Goal: Information Seeking & Learning: Learn about a topic

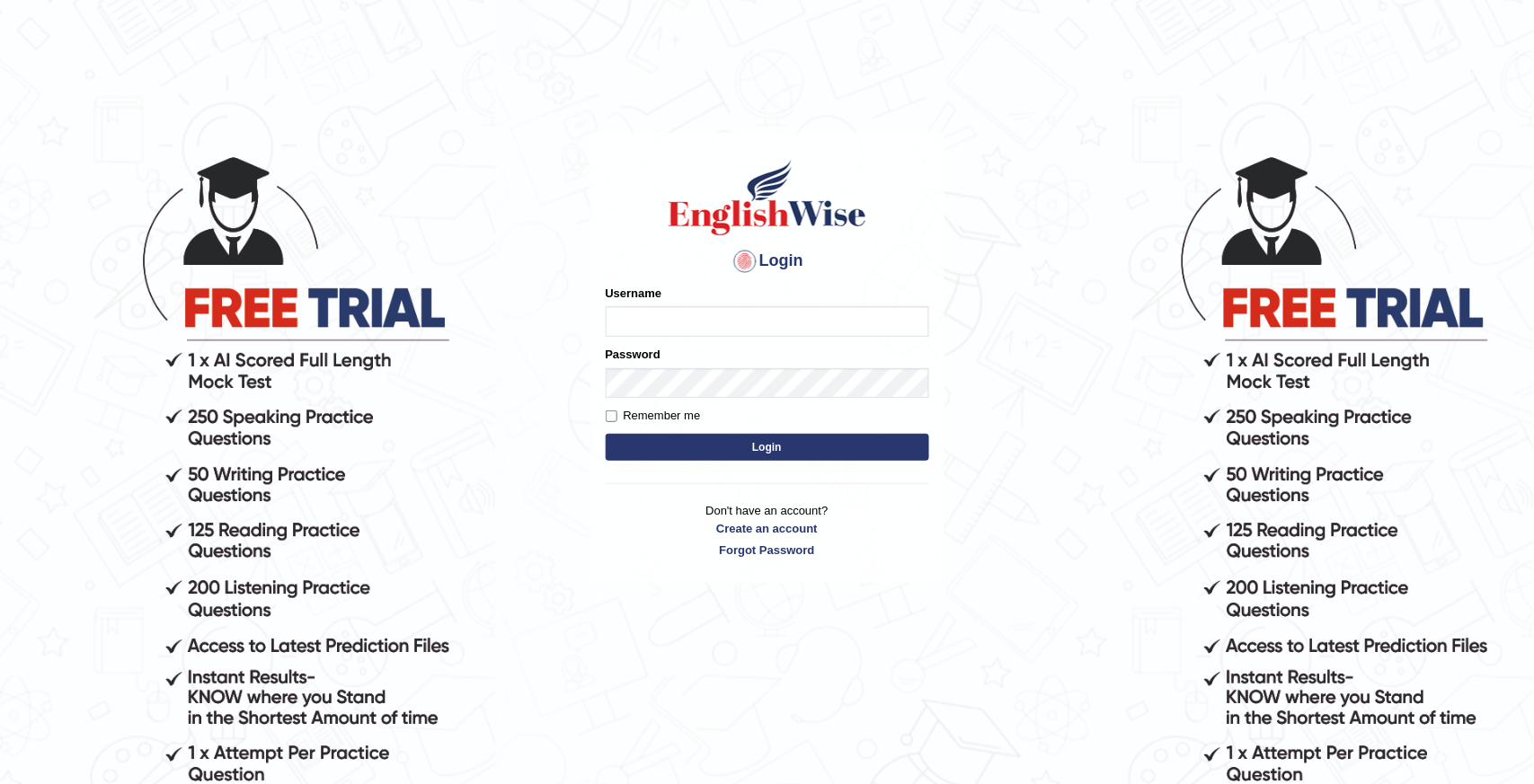
type input "deepika_online"
click at [613, 418] on input "Remember me" at bounding box center [611, 416] width 12 height 12
checkbox input "true"
click at [735, 454] on button "Login" at bounding box center [767, 447] width 324 height 27
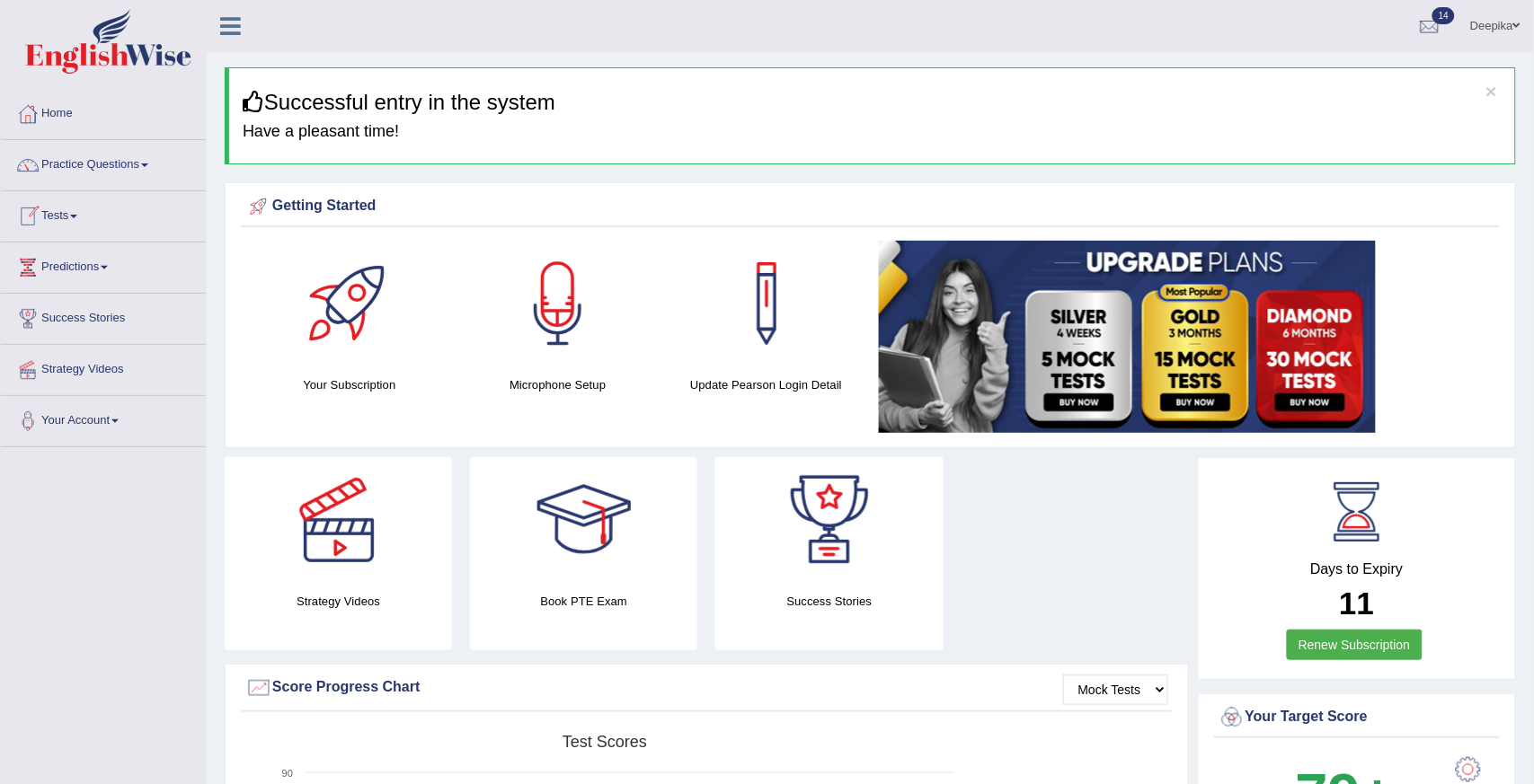
click at [78, 215] on span at bounding box center [73, 217] width 7 height 4
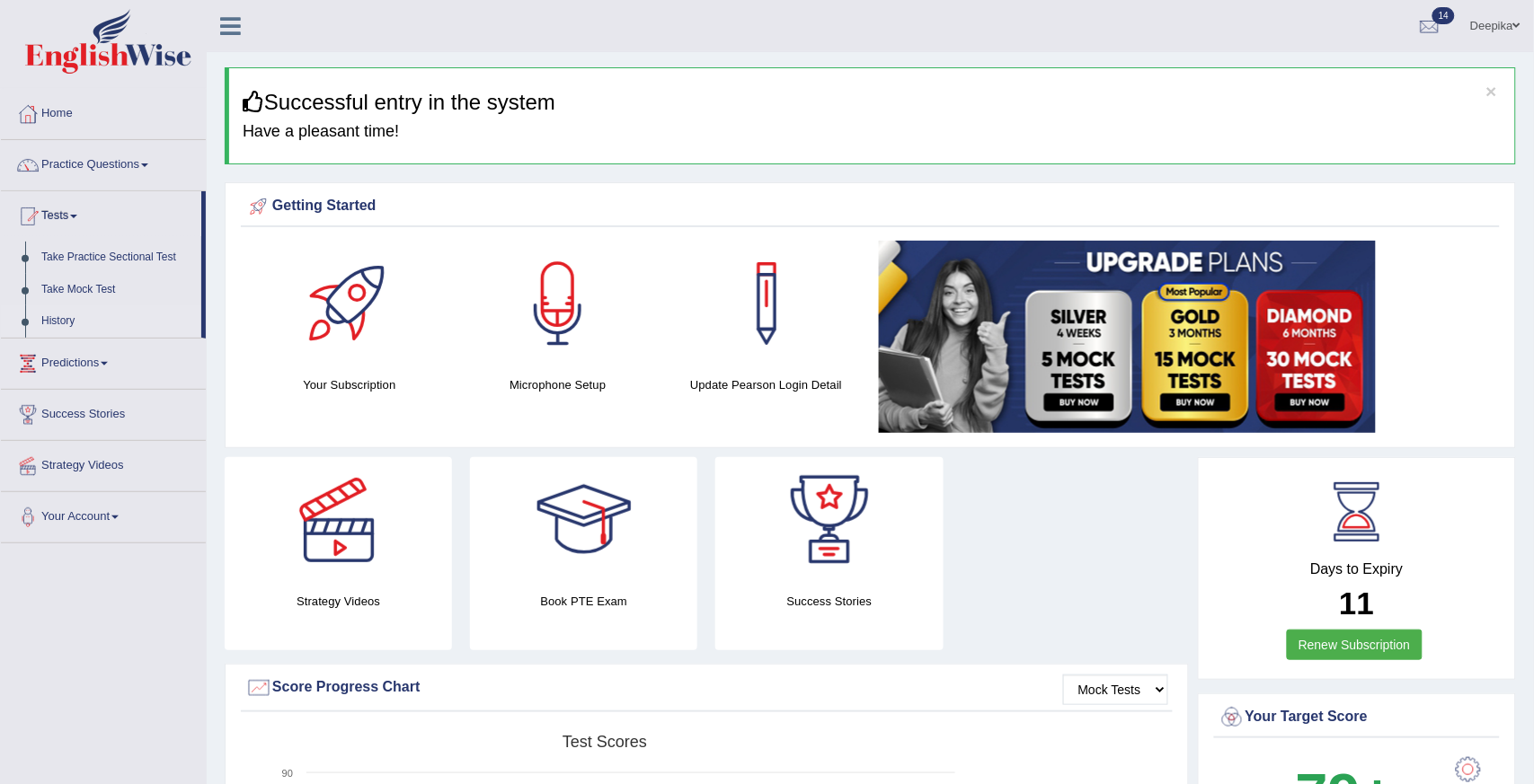
click at [58, 318] on link "History" at bounding box center [117, 321] width 168 height 33
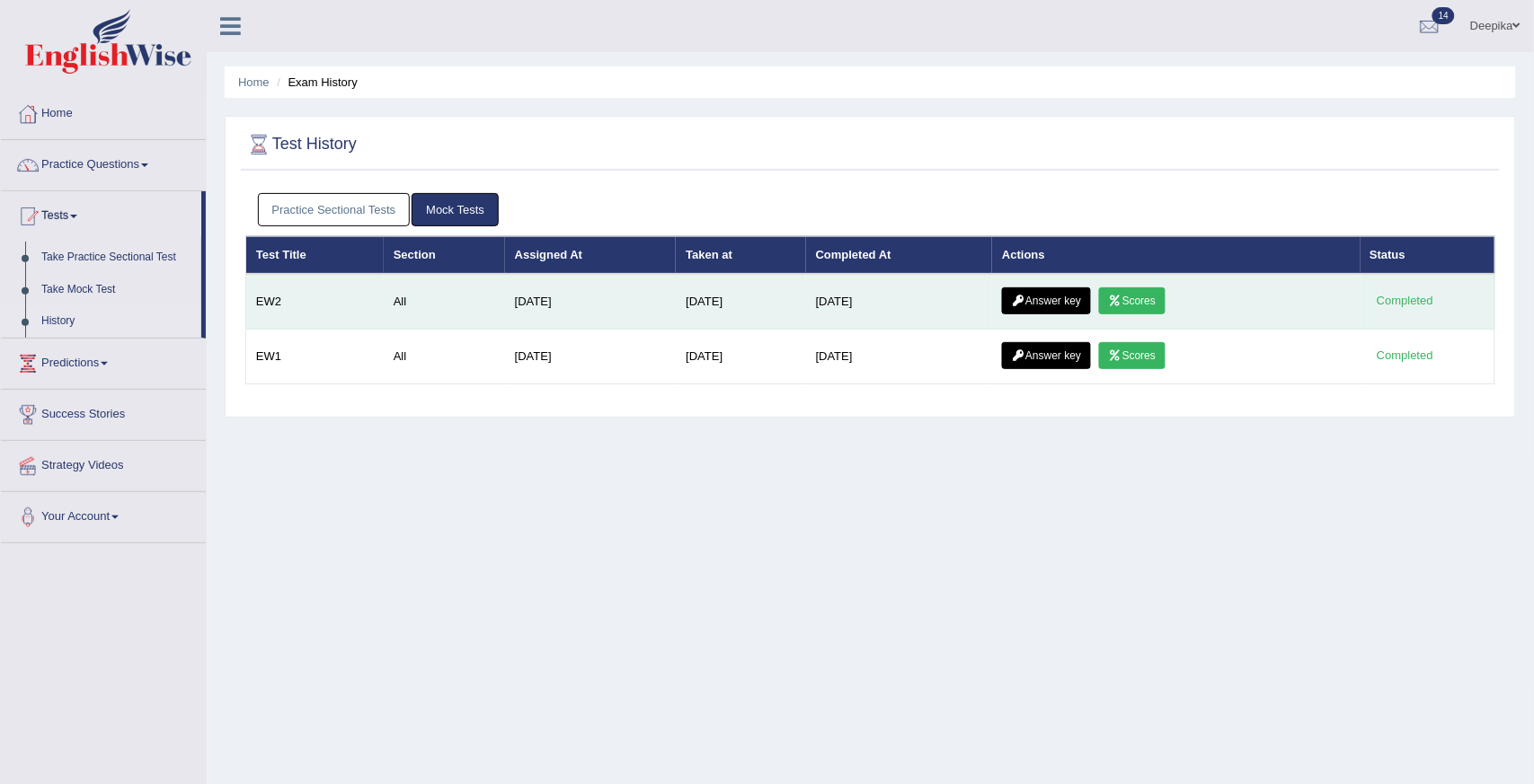
click at [1139, 295] on link "Scores" at bounding box center [1132, 301] width 66 height 27
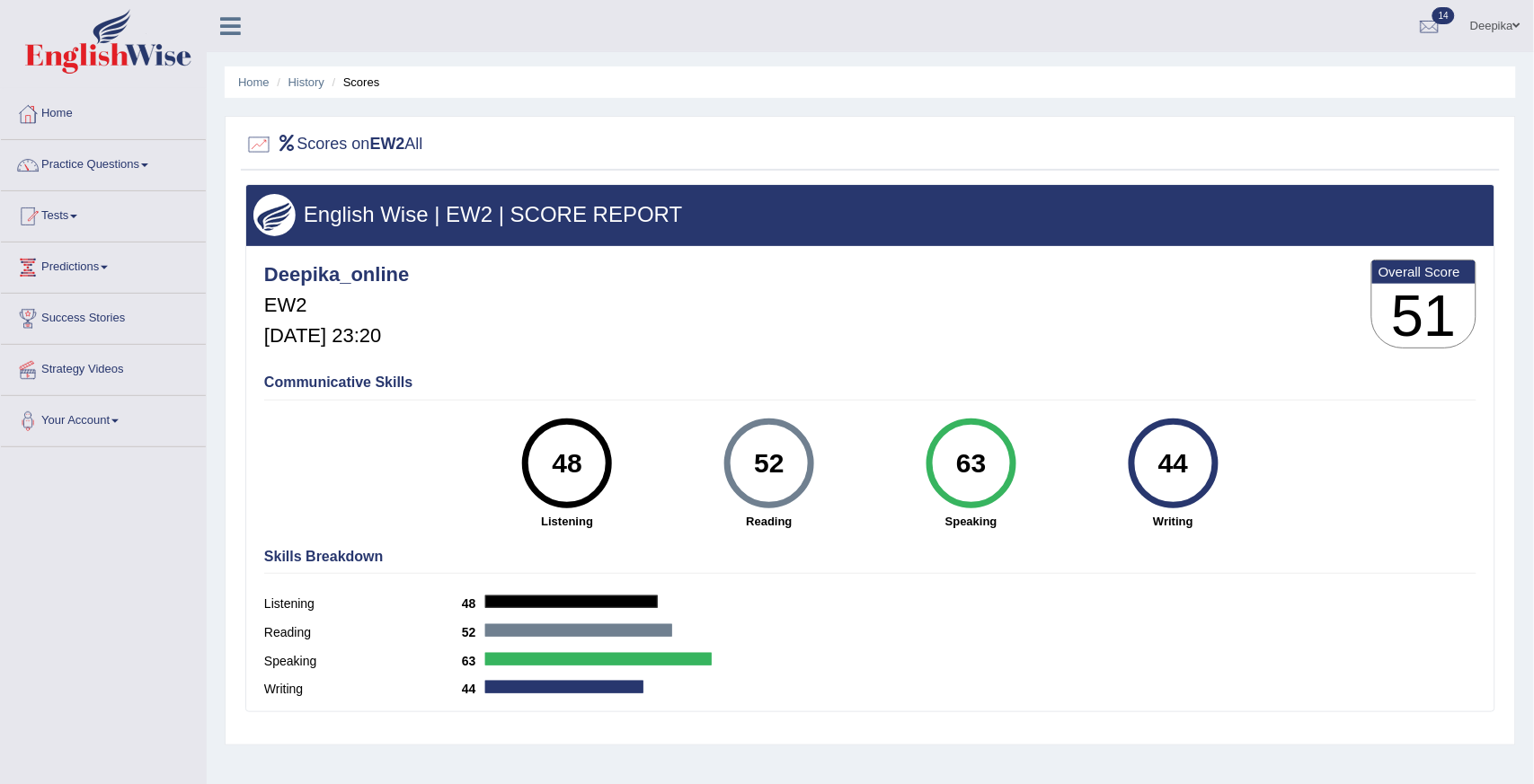
click at [73, 217] on link "Tests" at bounding box center [103, 213] width 204 height 45
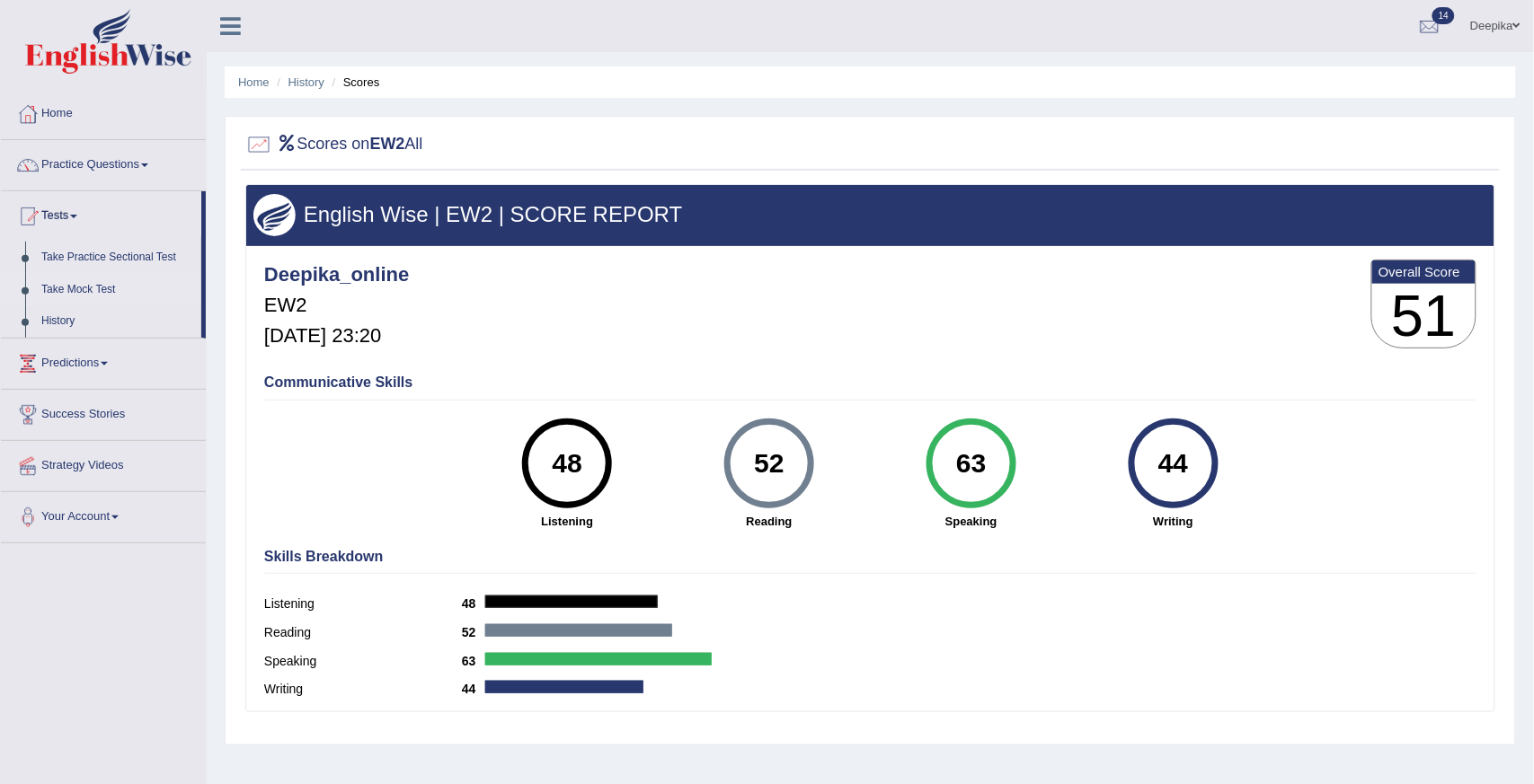
click at [97, 290] on link "Take Mock Test" at bounding box center [117, 291] width 168 height 33
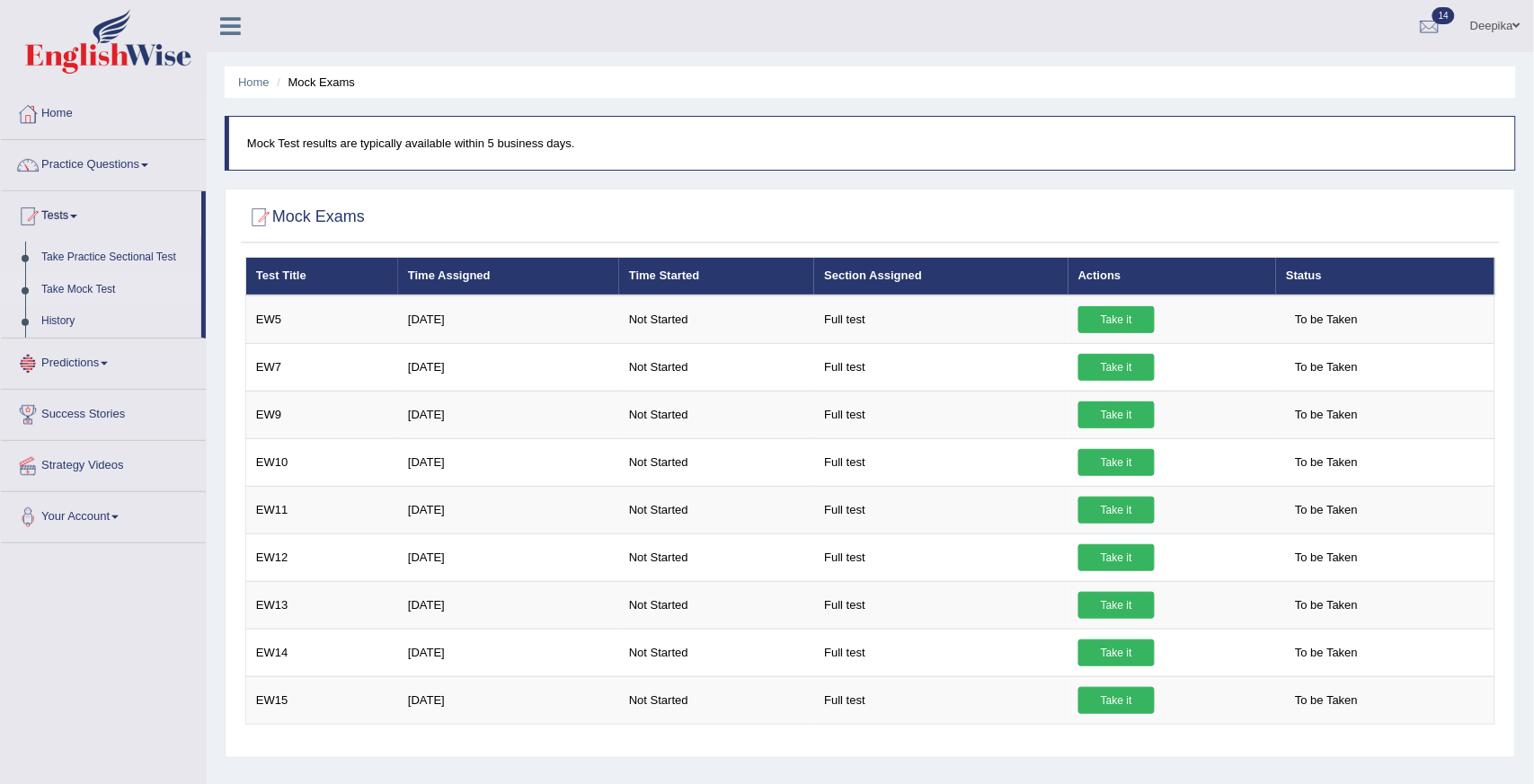
click at [88, 285] on link "Take Mock Test" at bounding box center [117, 291] width 168 height 33
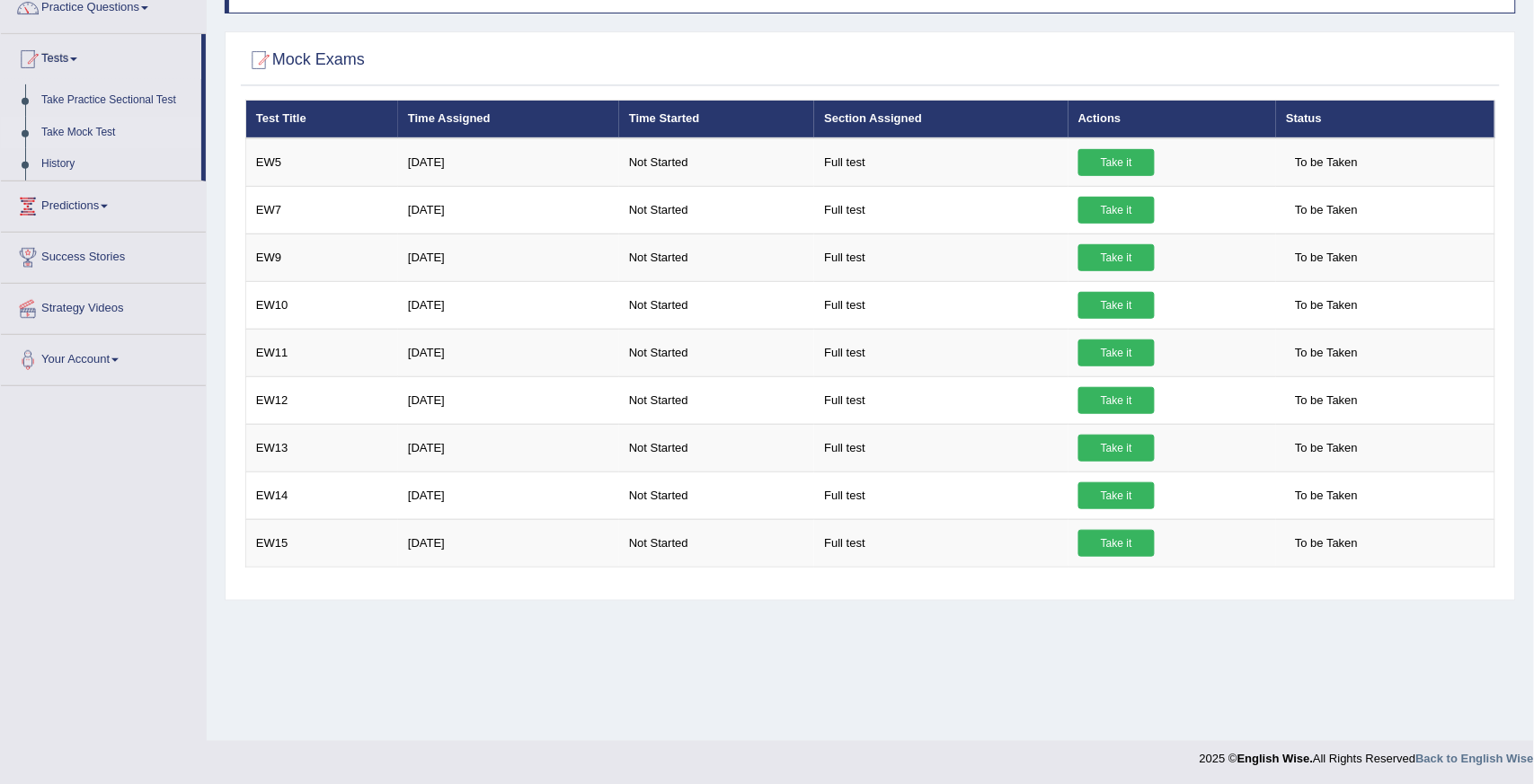
scroll to position [158, 0]
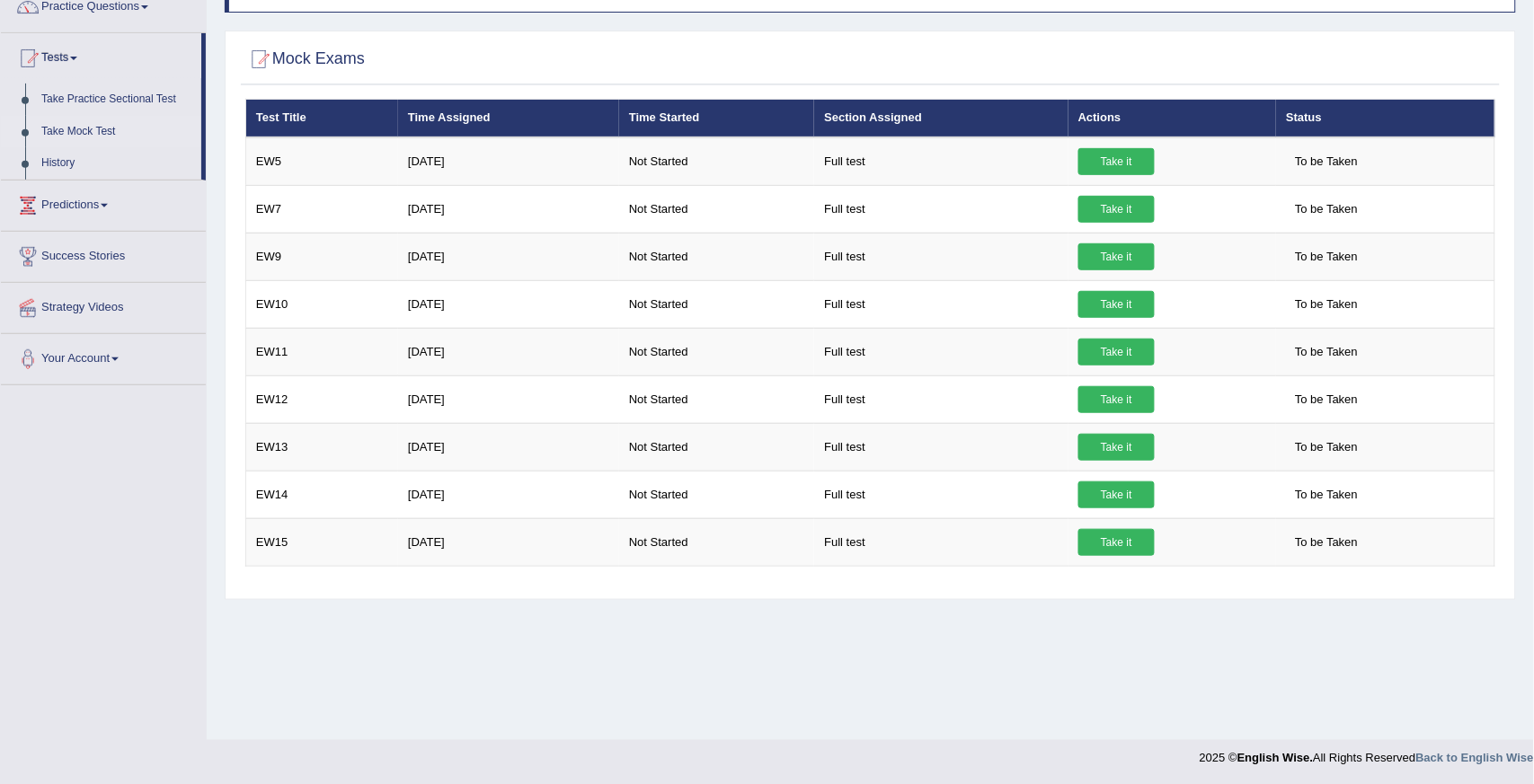
click at [77, 116] on link "Take Mock Test" at bounding box center [117, 132] width 168 height 33
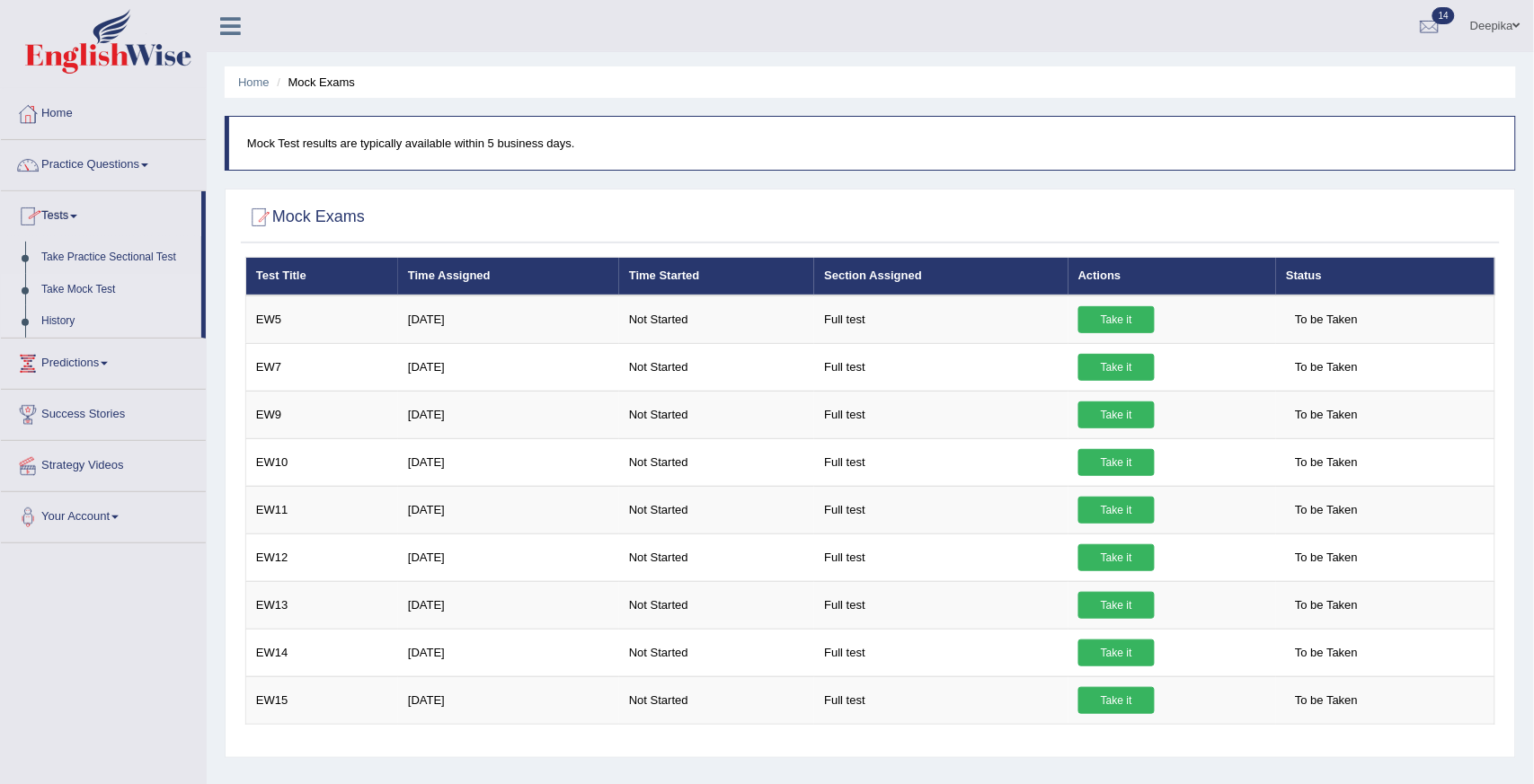
click at [60, 323] on link "History" at bounding box center [117, 321] width 168 height 33
click at [60, 323] on ul "Home Practice Questions Speaking Practice Read Aloud Repeat Sentence Describe I…" at bounding box center [103, 316] width 204 height 454
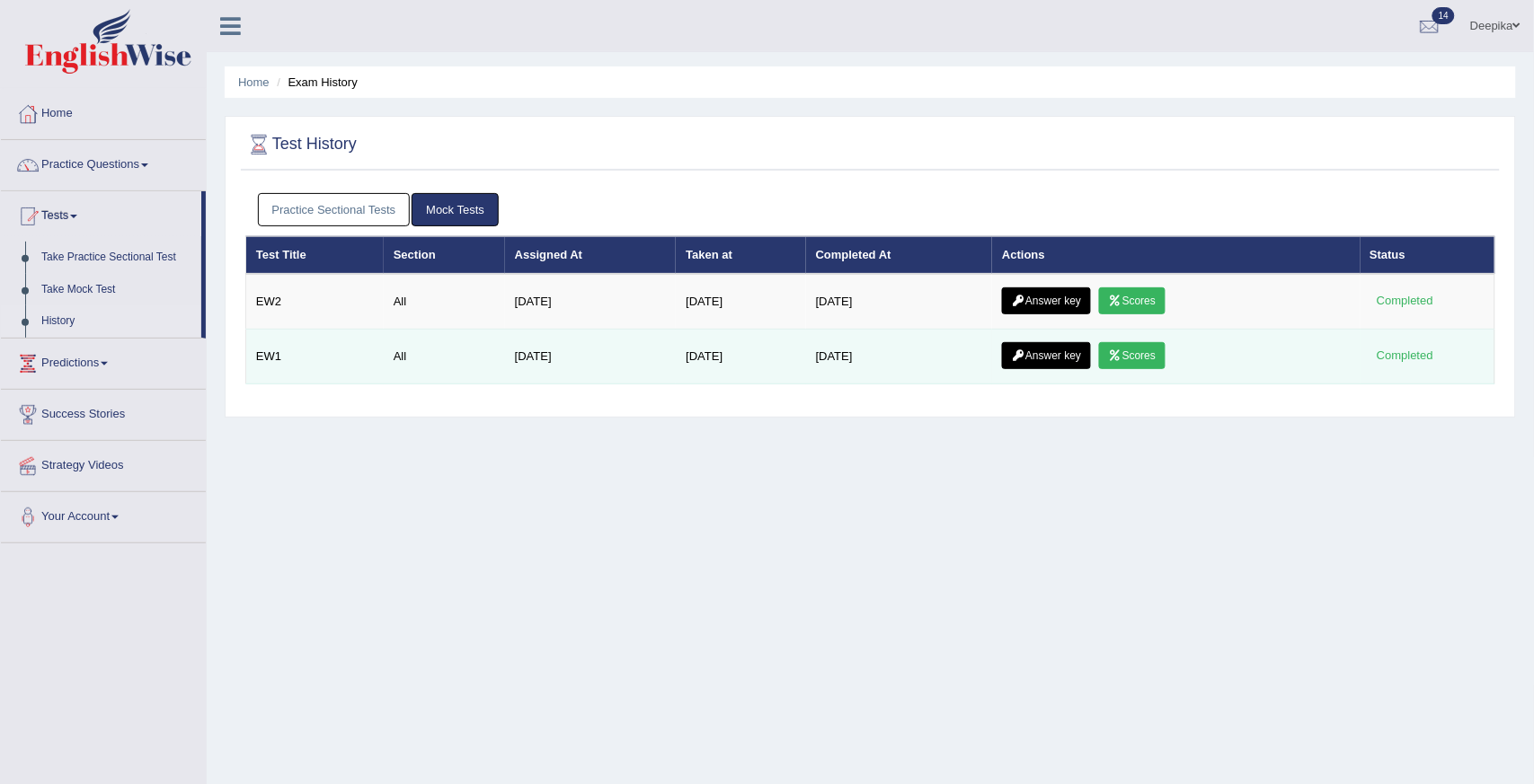
click at [1148, 356] on link "Scores" at bounding box center [1132, 356] width 66 height 27
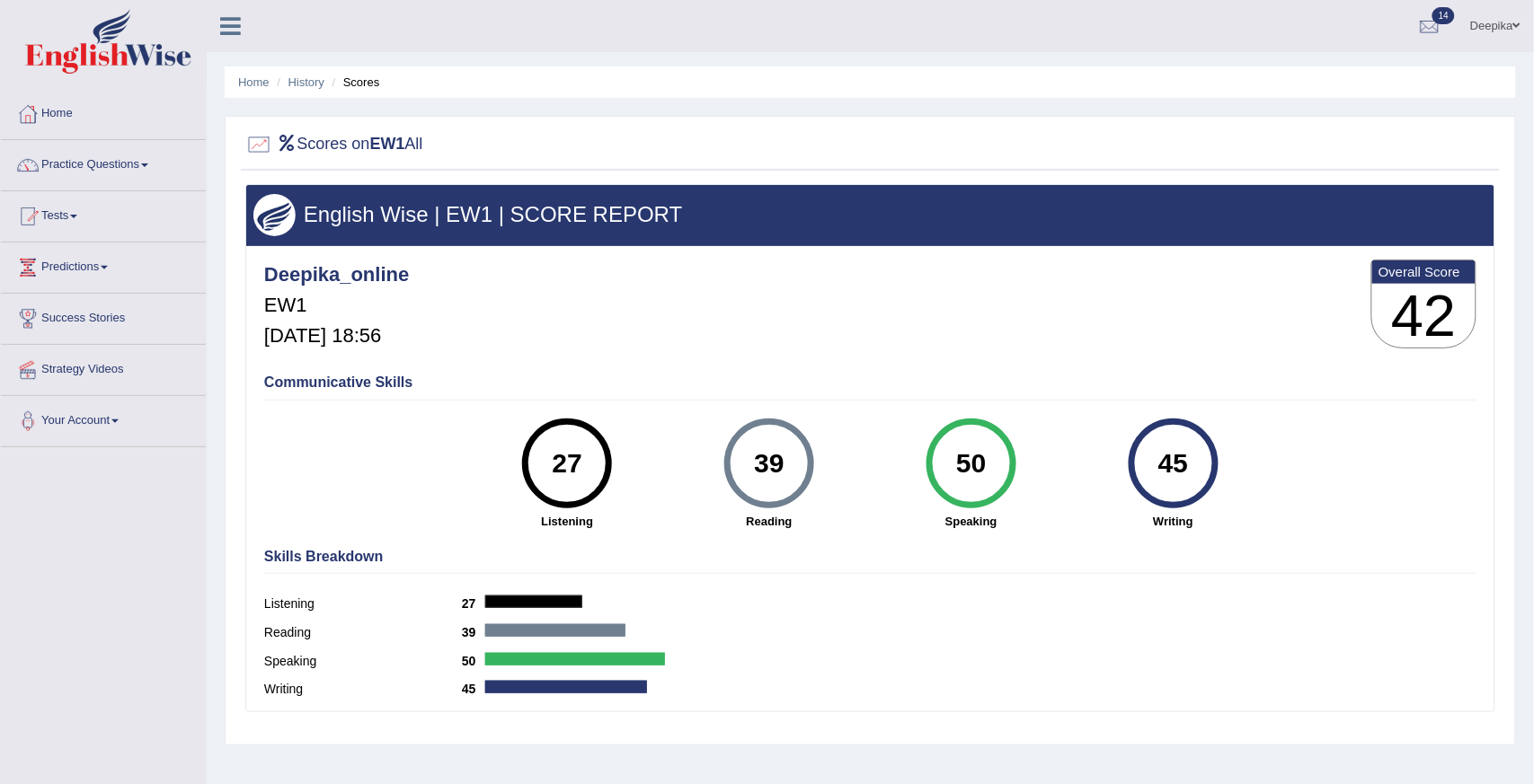
click at [148, 164] on span at bounding box center [144, 165] width 7 height 4
click at [148, 163] on span at bounding box center [144, 165] width 7 height 4
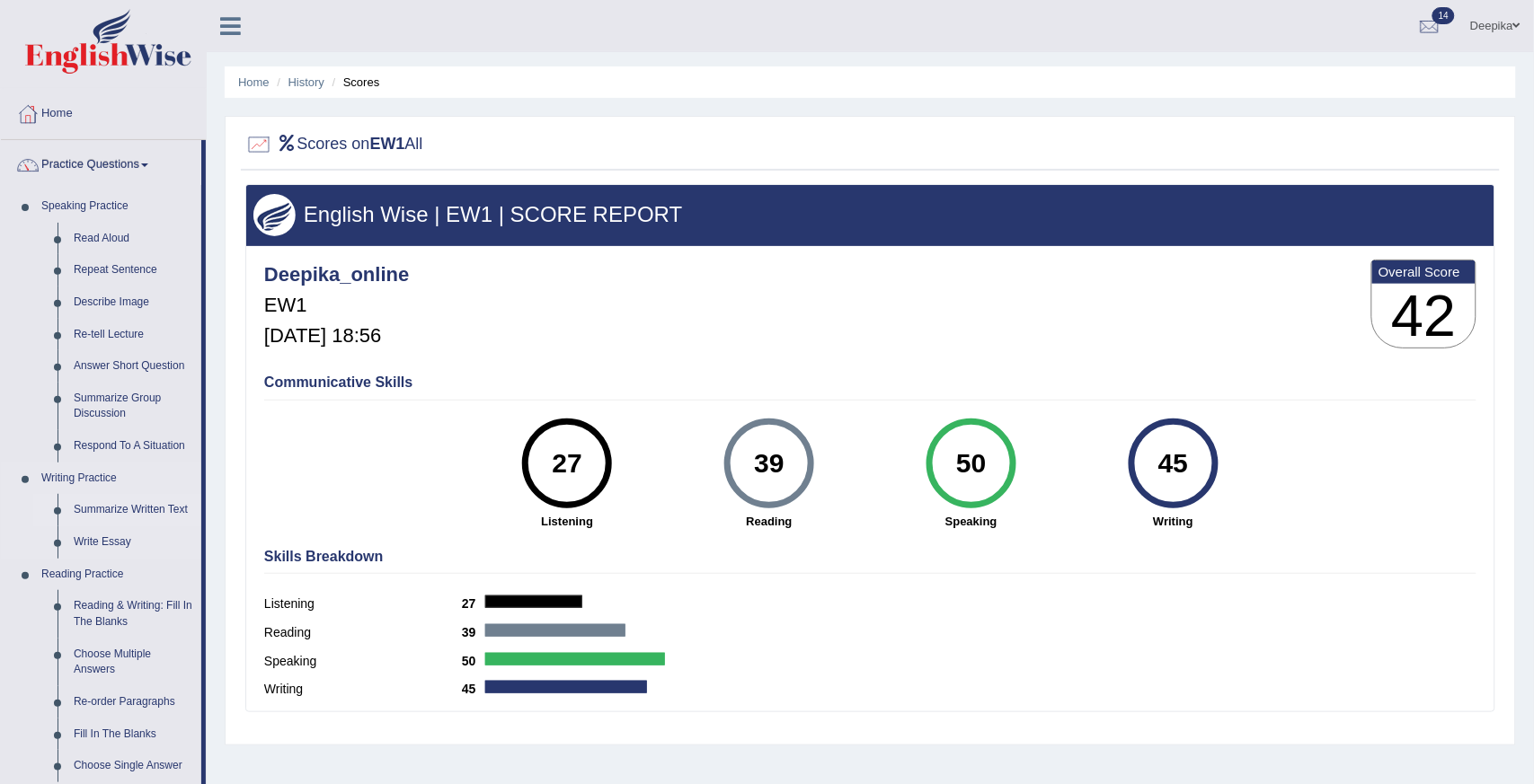
click at [114, 513] on link "Summarize Written Text" at bounding box center [132, 511] width 135 height 33
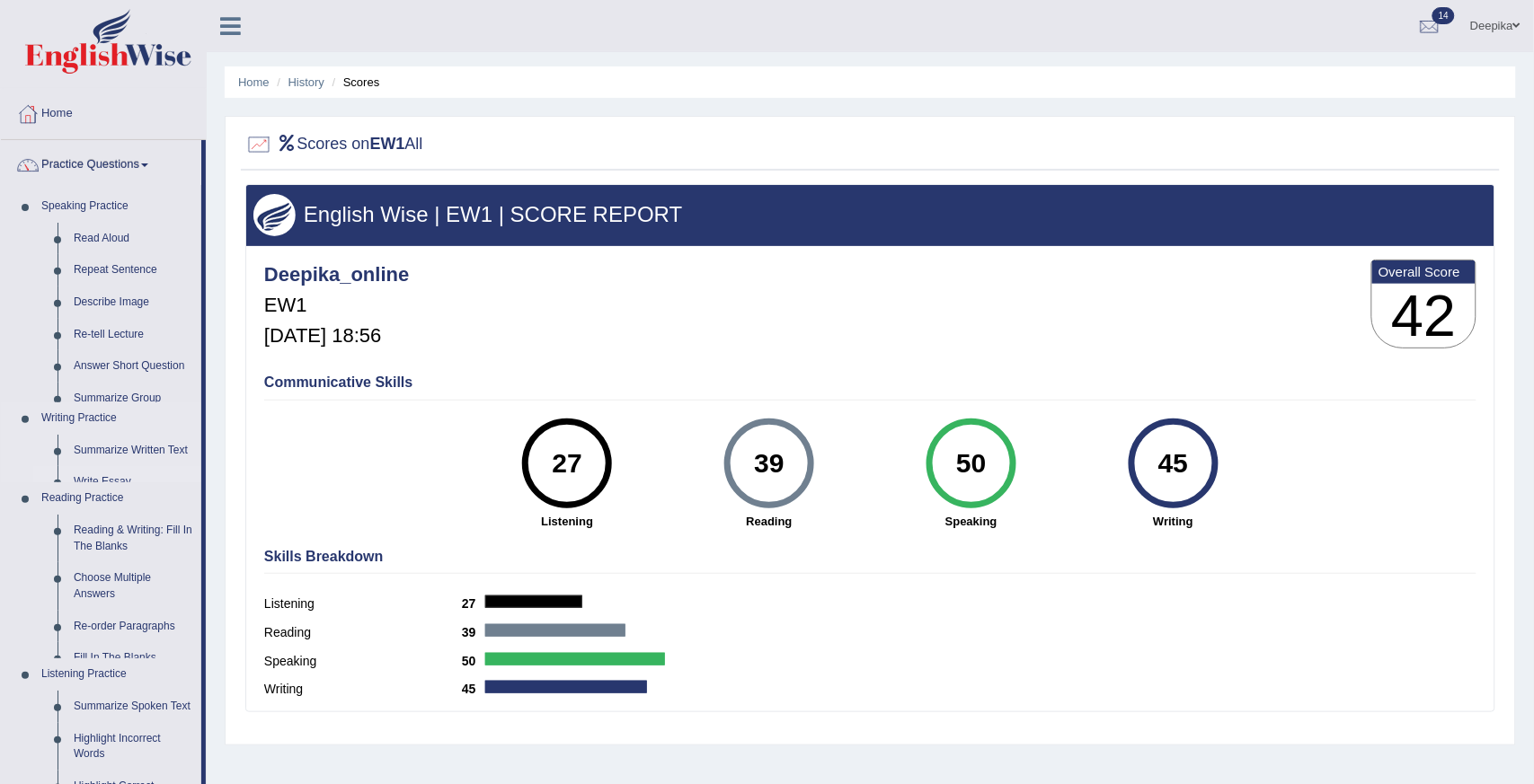
click at [114, 513] on ul "Speaking Practice Read Aloud Repeat Sentence Describe Image Re-tell Lecture Ans…" at bounding box center [101, 548] width 201 height 717
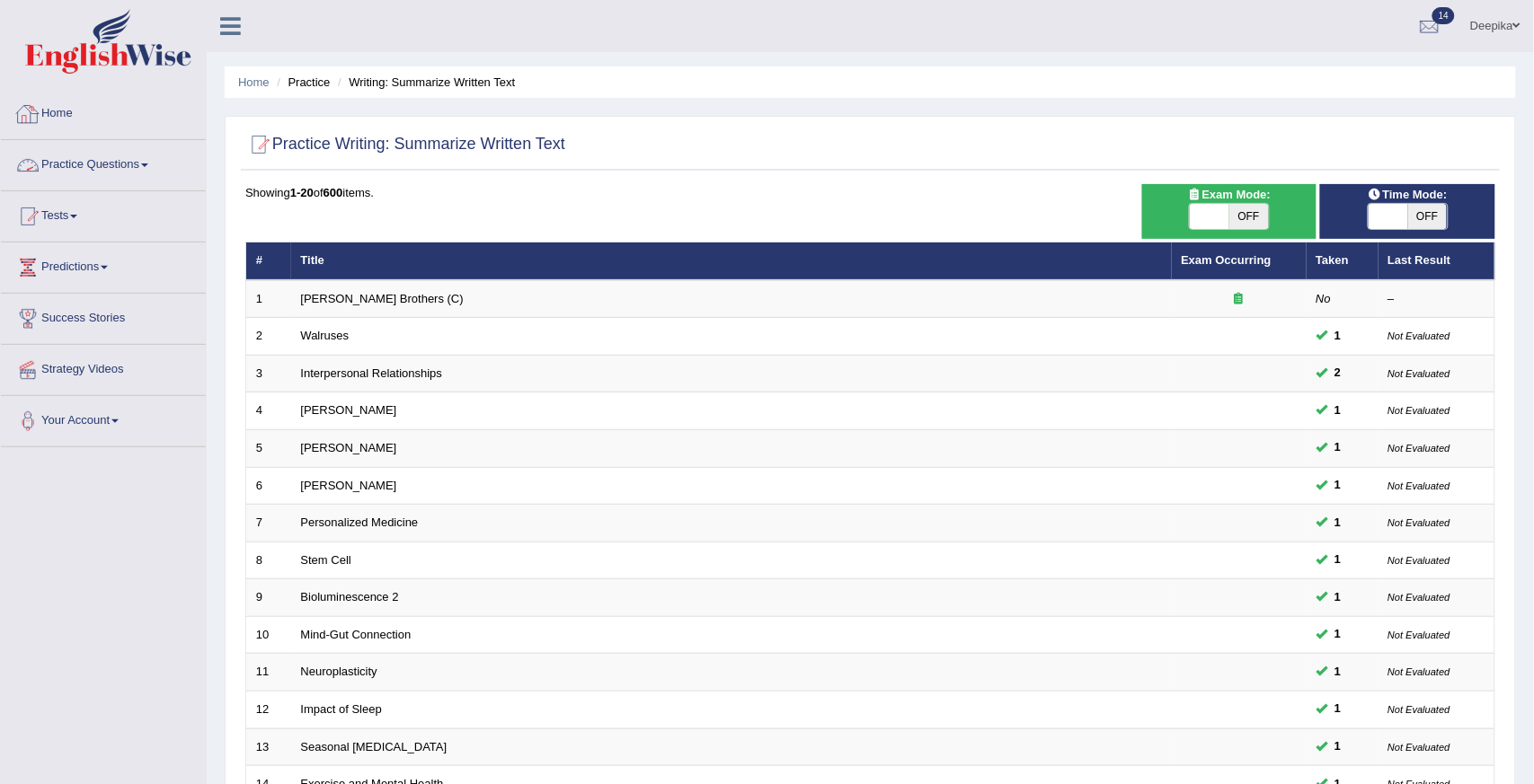
click at [146, 164] on link "Practice Questions" at bounding box center [103, 162] width 204 height 45
click at [146, 164] on link "Practice Questions" at bounding box center [101, 162] width 201 height 45
click at [148, 165] on span at bounding box center [144, 165] width 7 height 4
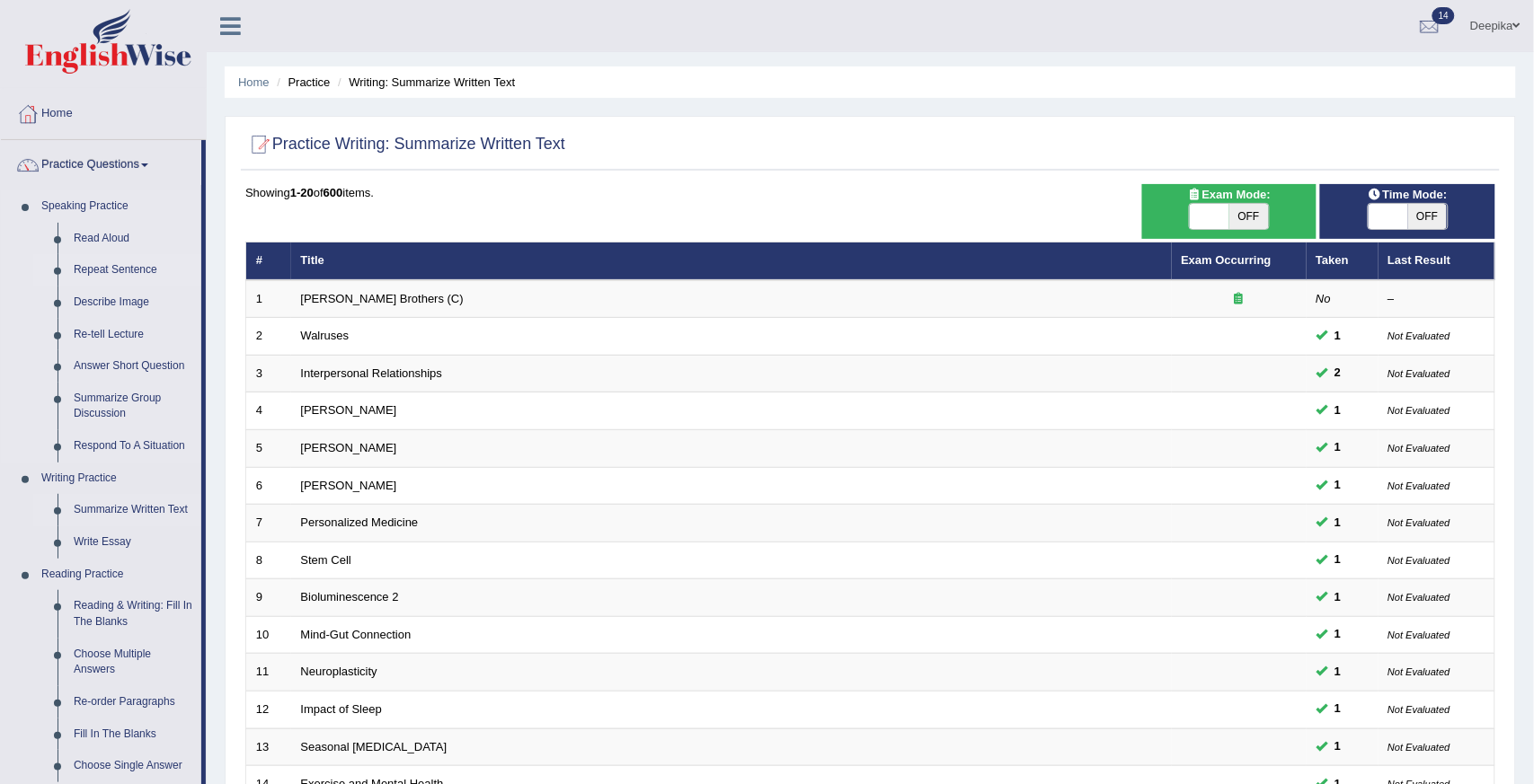
click at [112, 273] on link "Repeat Sentence" at bounding box center [132, 271] width 135 height 33
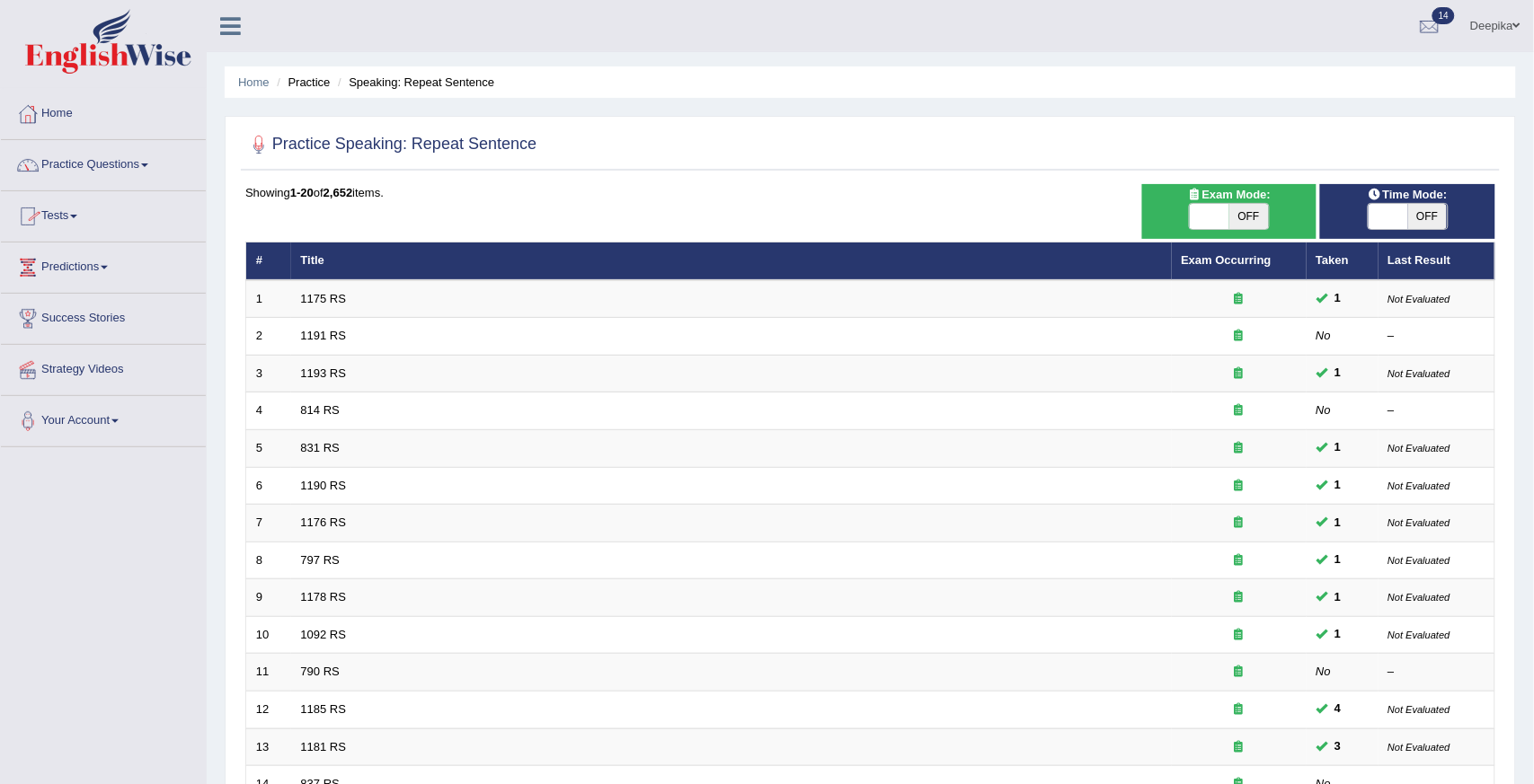
click at [148, 165] on span at bounding box center [144, 165] width 7 height 4
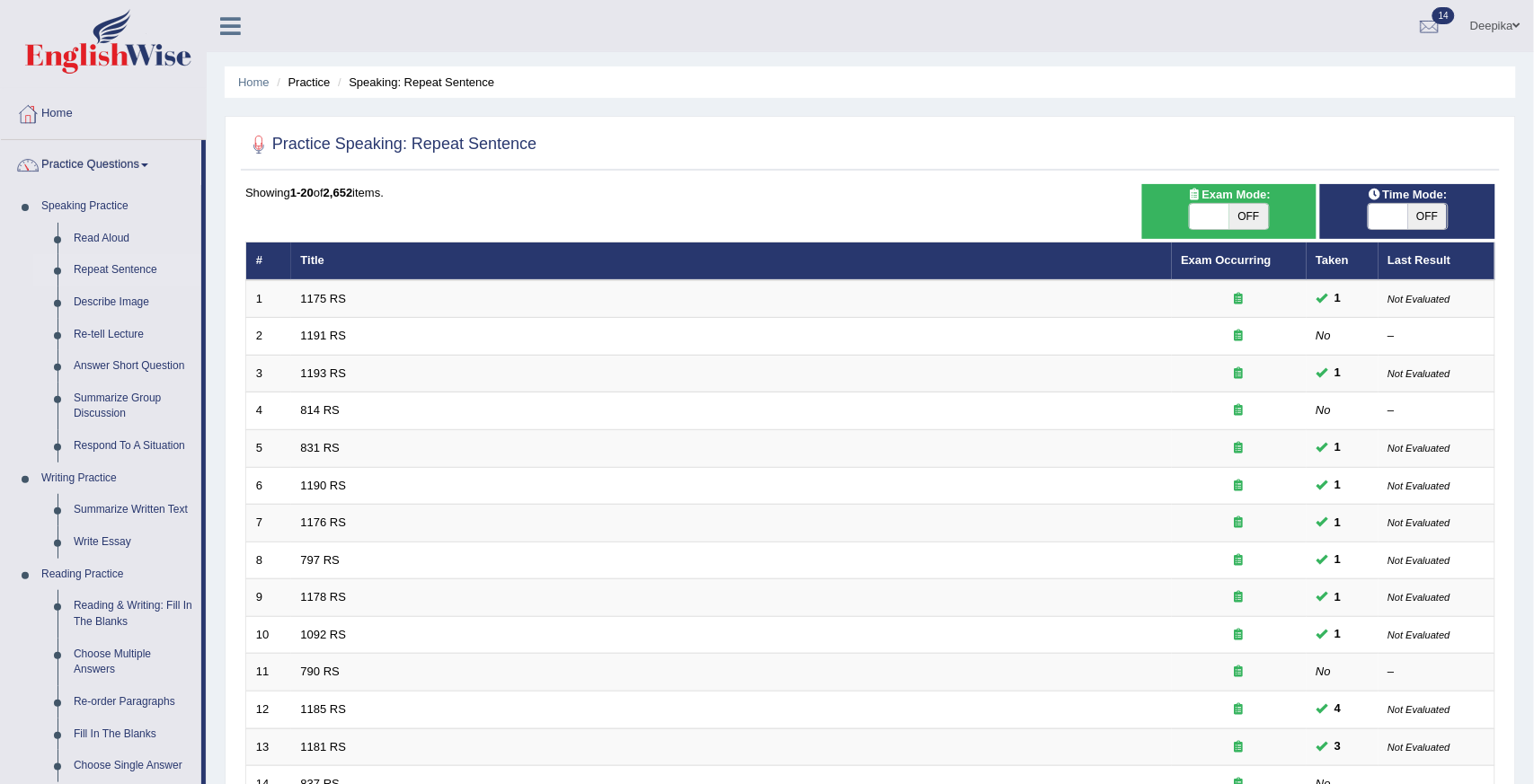
click at [238, 747] on div "Practice Speaking: Repeat Sentence Time Mode: ON OFF Exam Mode: ON OFF Showing …" at bounding box center [870, 624] width 1291 height 1015
click at [211, 751] on div "Home Practice Speaking: Repeat Sentence Practice Speaking: Repeat Sentence Time…" at bounding box center [870, 572] width 1328 height 1145
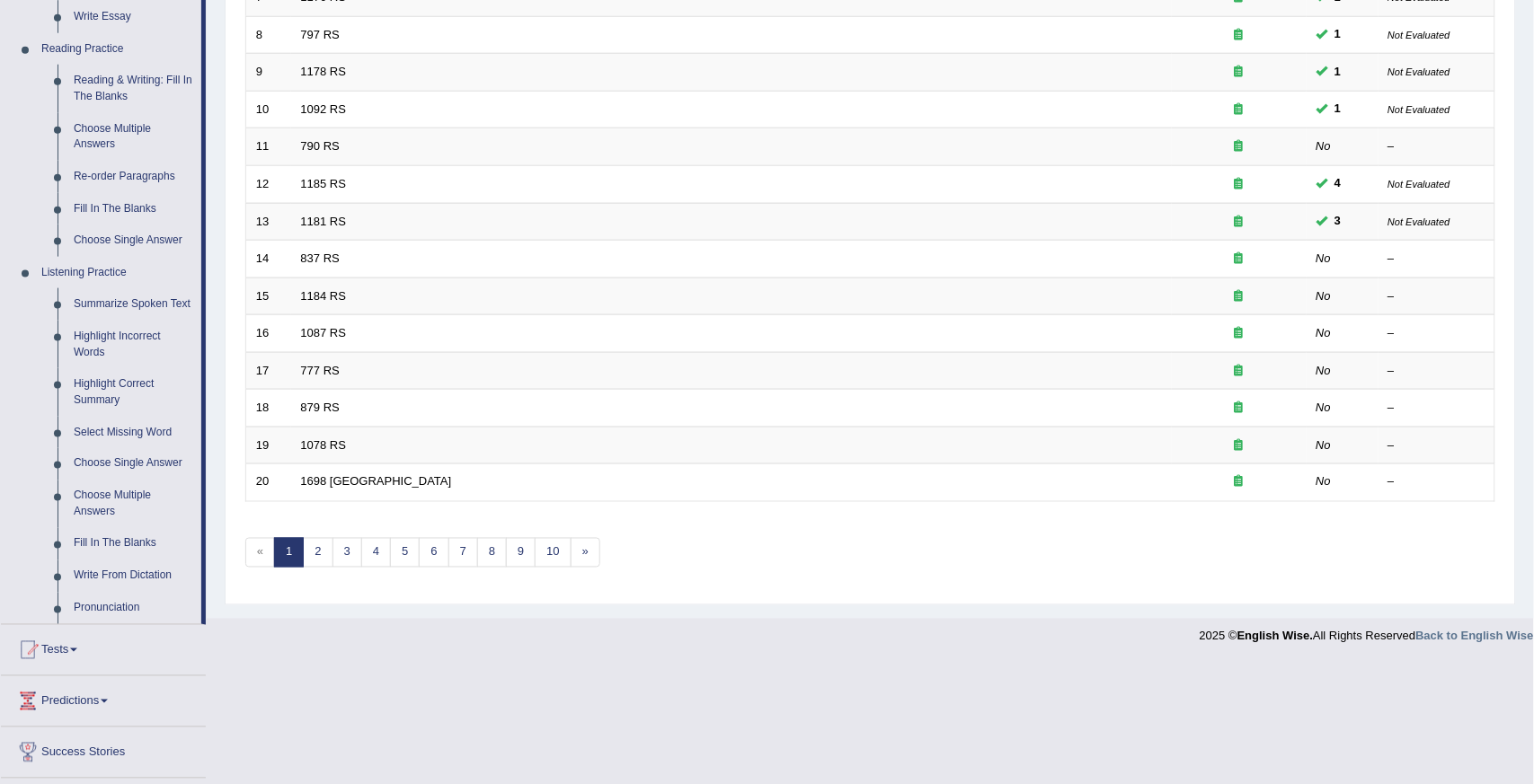
scroll to position [428, 0]
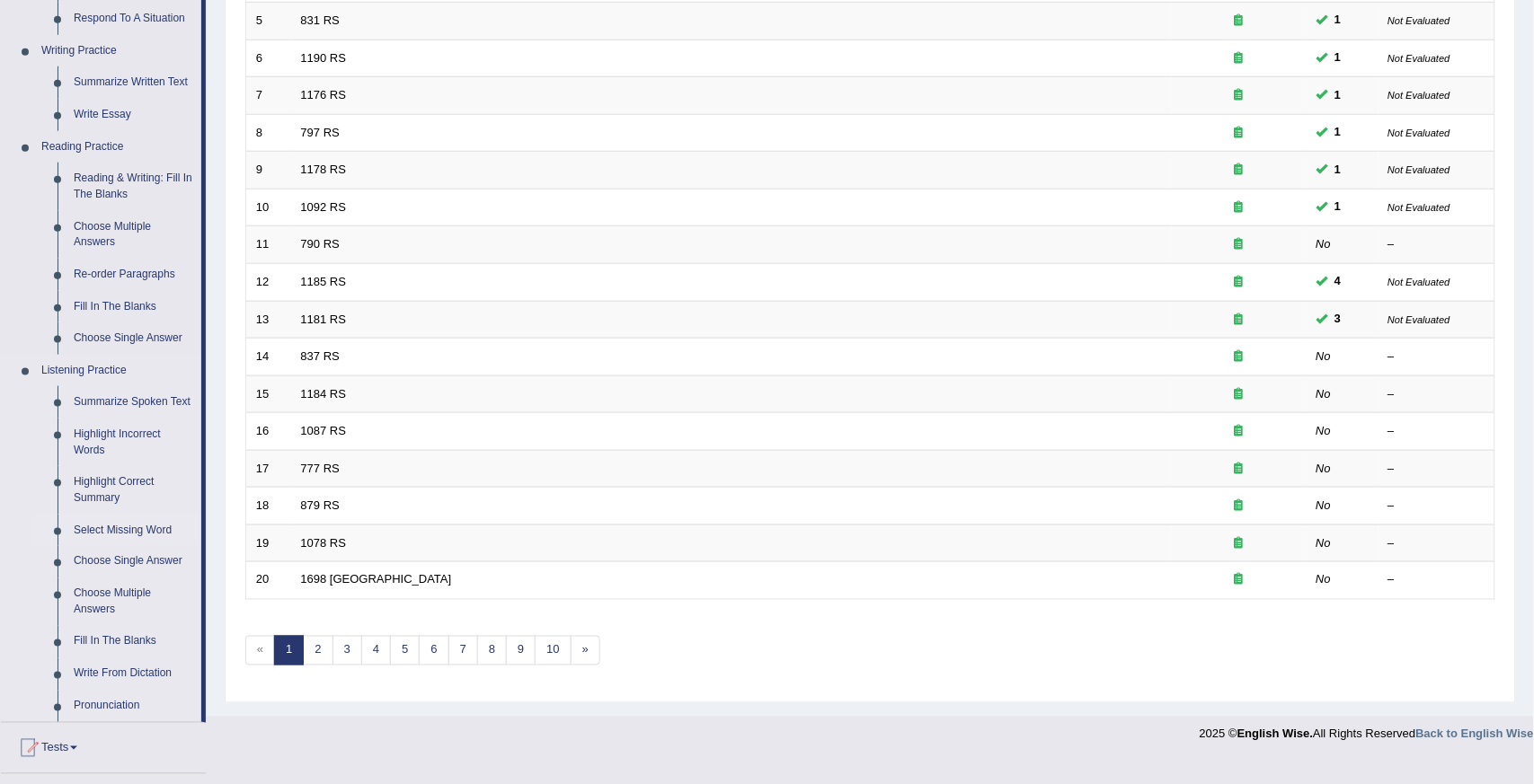
click at [111, 532] on link "Select Missing Word" at bounding box center [132, 531] width 135 height 33
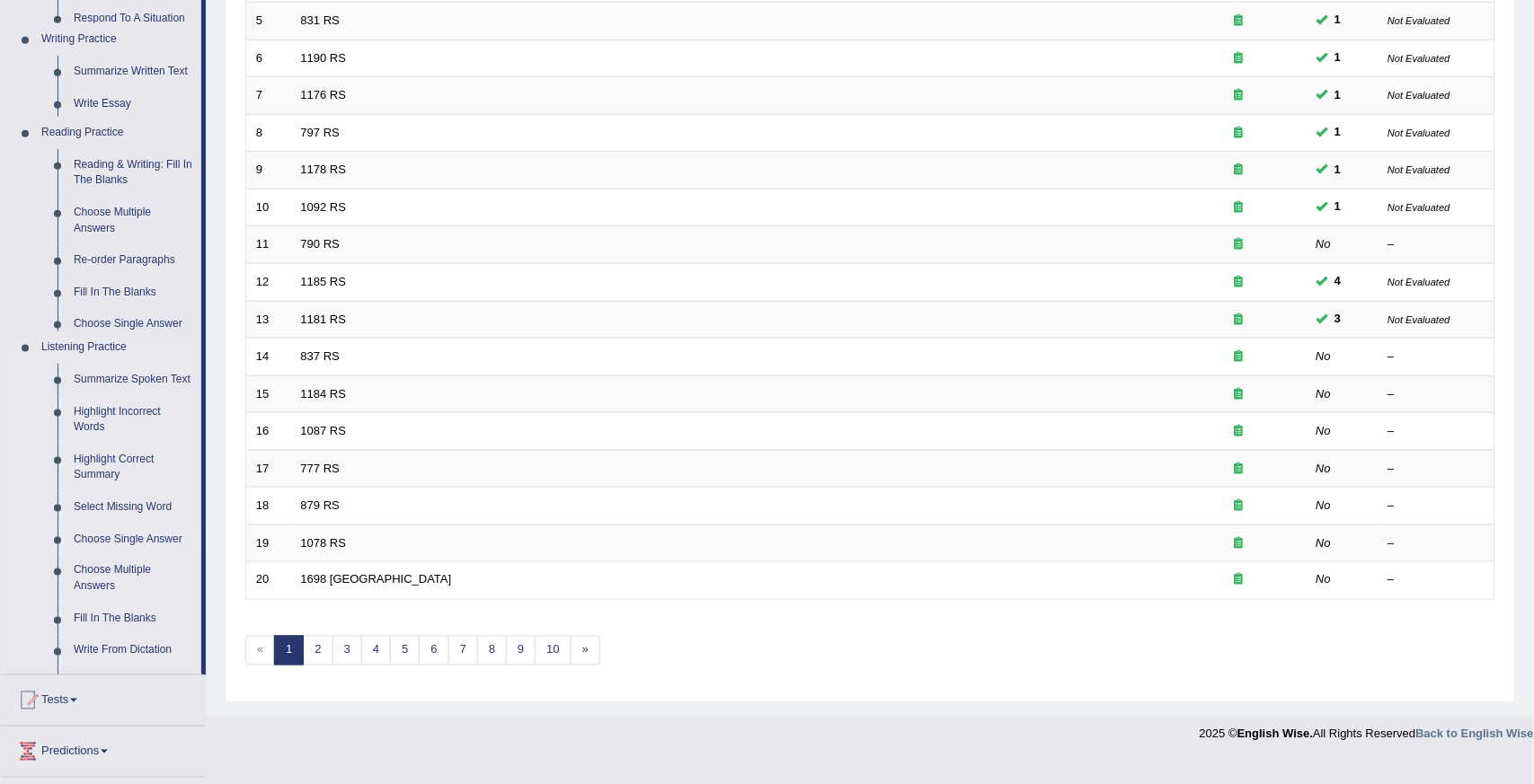
click at [111, 532] on ul "Home Practice Questions Speaking Practice Read Aloud Repeat Sentence Describe I…" at bounding box center [103, 297] width 204 height 1271
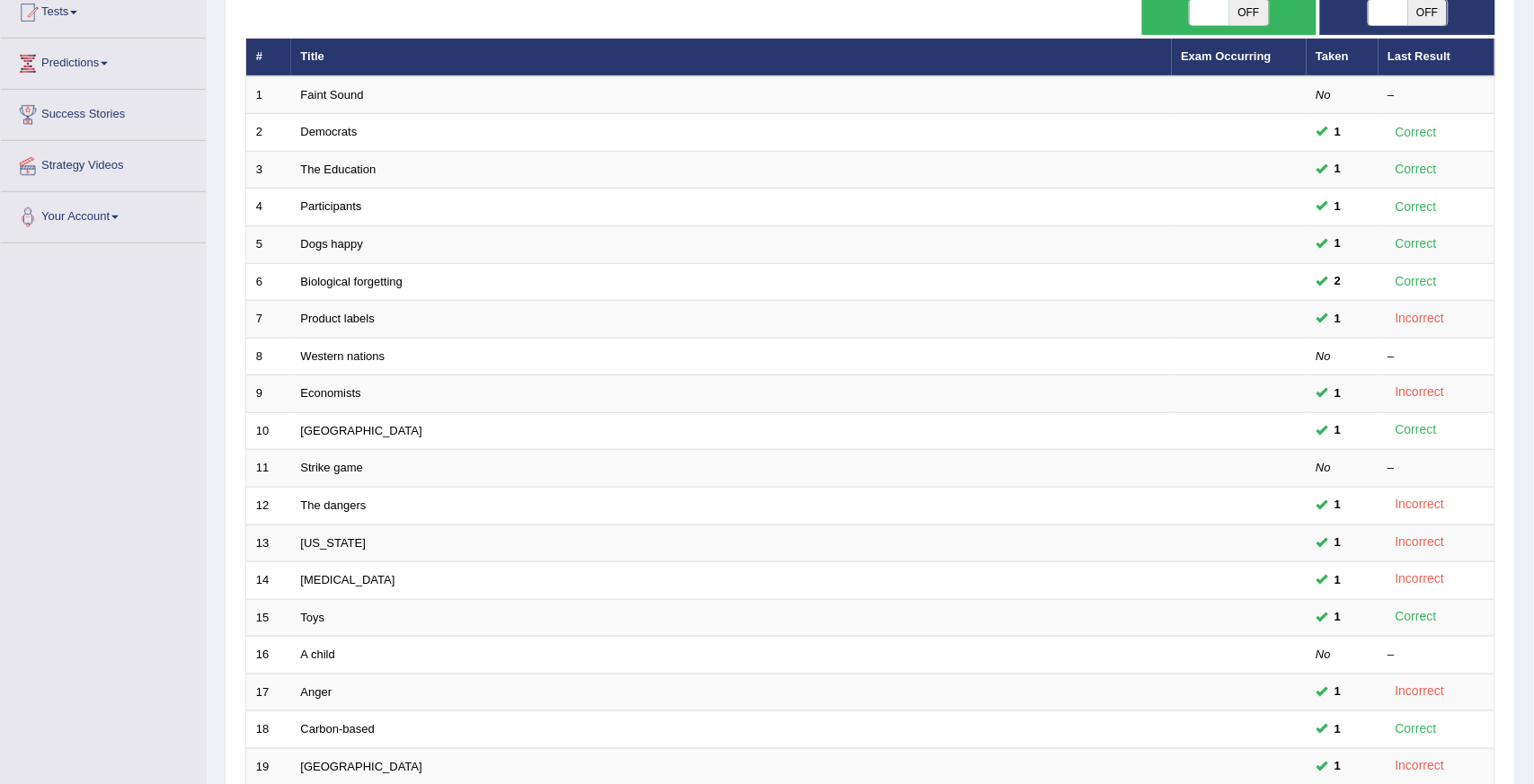
scroll to position [209, 0]
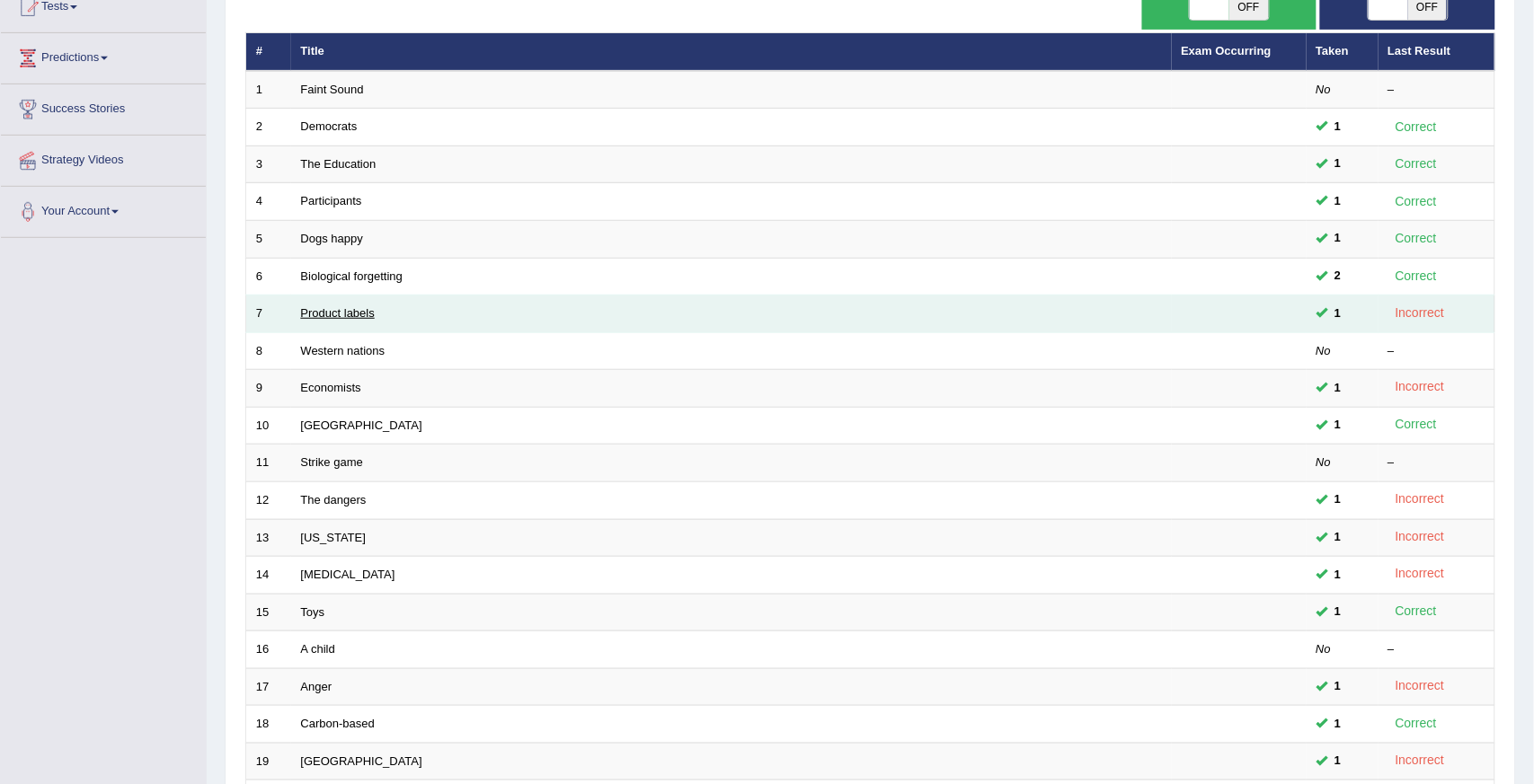
click at [317, 309] on link "Product labels" at bounding box center [338, 313] width 74 height 13
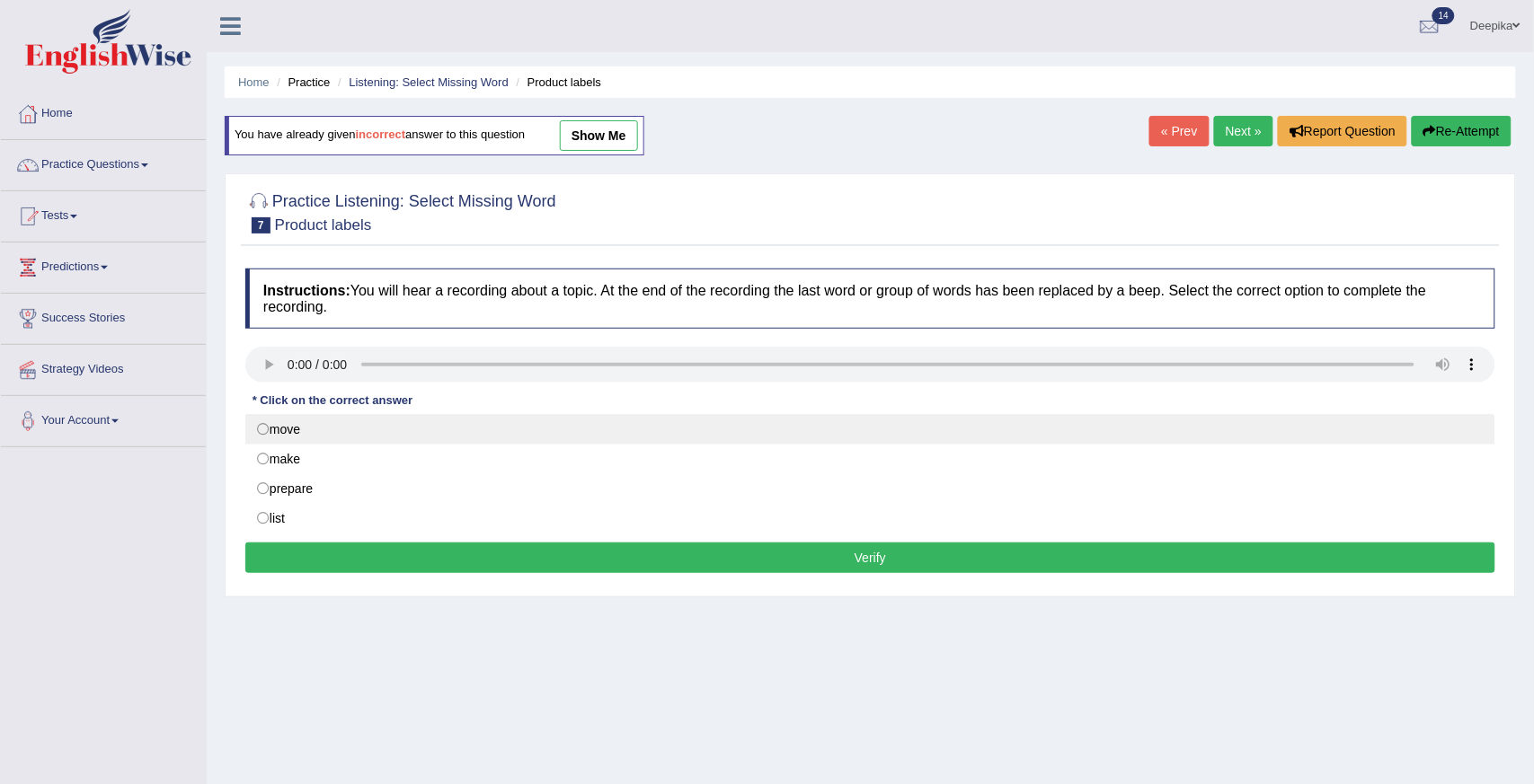
click at [265, 429] on label "move" at bounding box center [871, 430] width 1250 height 31
radio input "true"
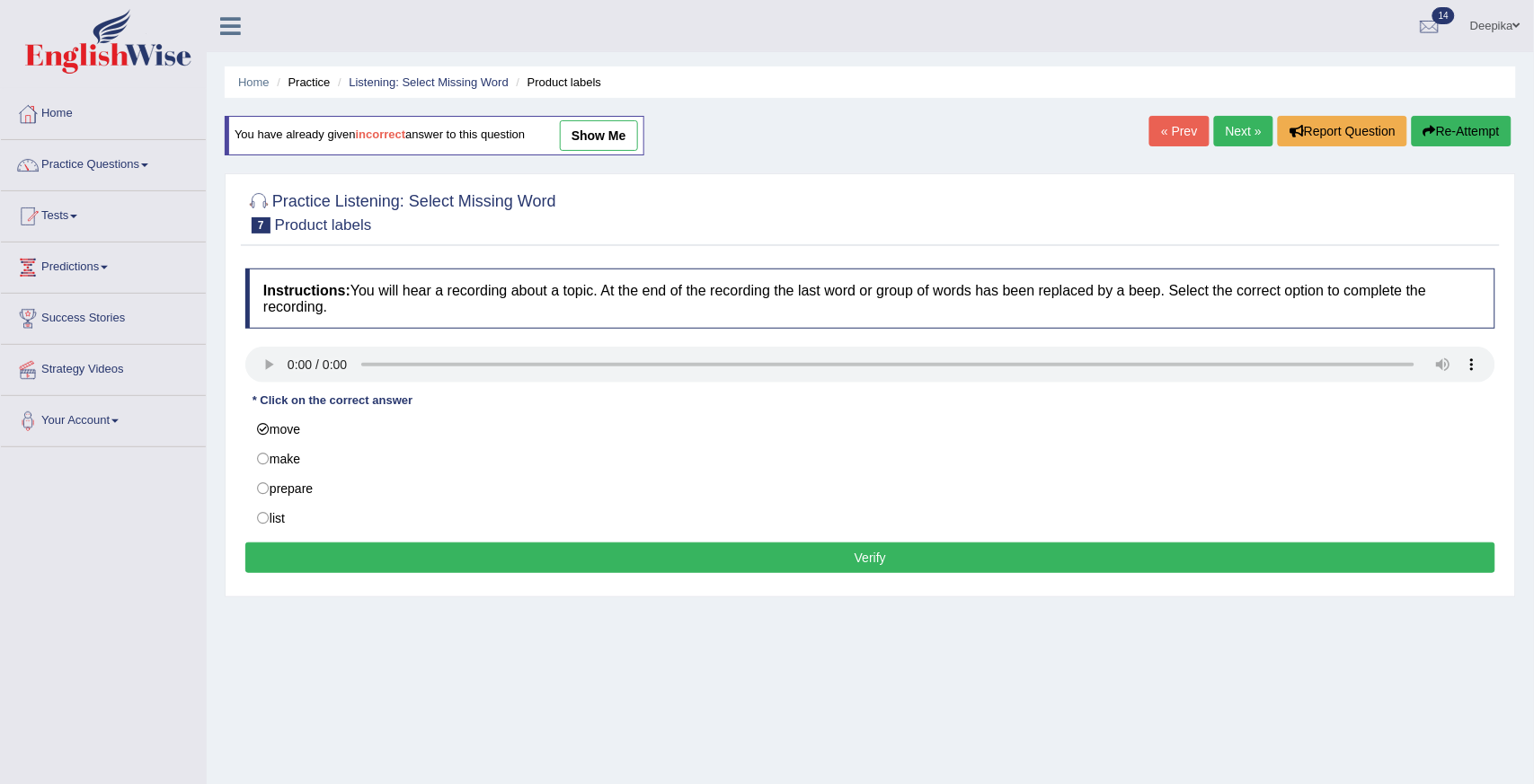
click at [873, 555] on button "Verify" at bounding box center [871, 558] width 1250 height 31
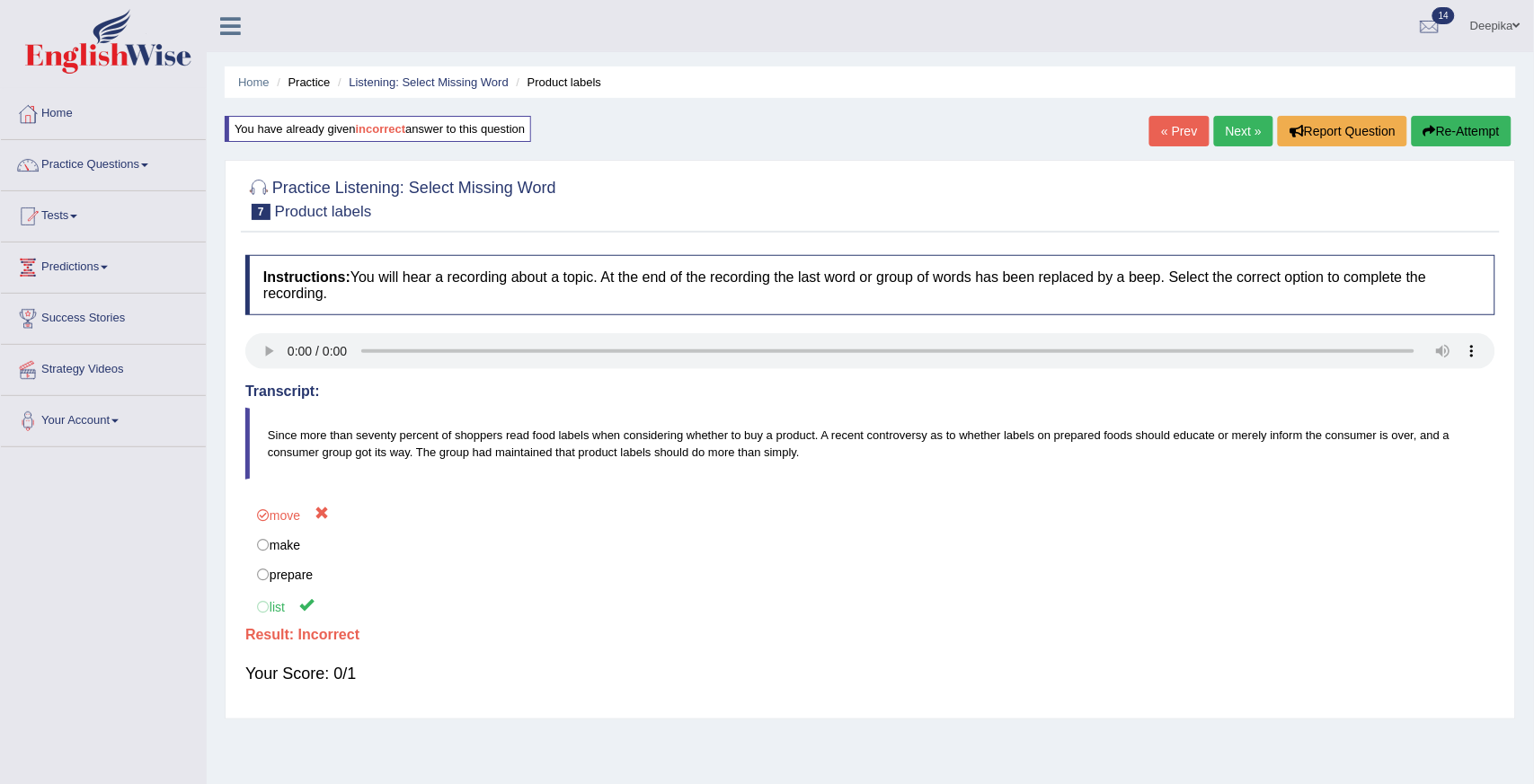
click at [1166, 123] on link "« Prev" at bounding box center [1179, 131] width 60 height 31
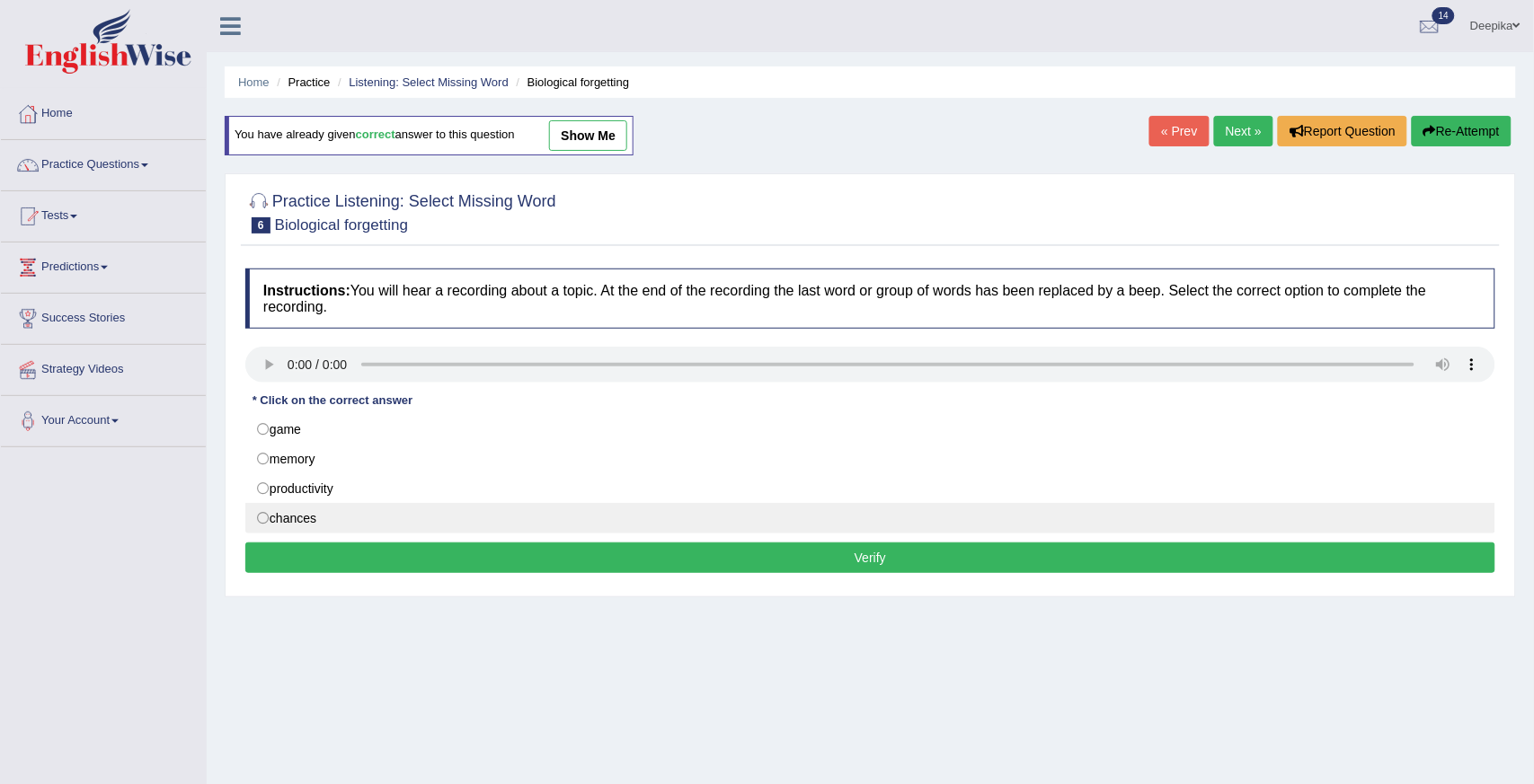
click at [264, 519] on label "chances" at bounding box center [871, 518] width 1250 height 31
radio input "true"
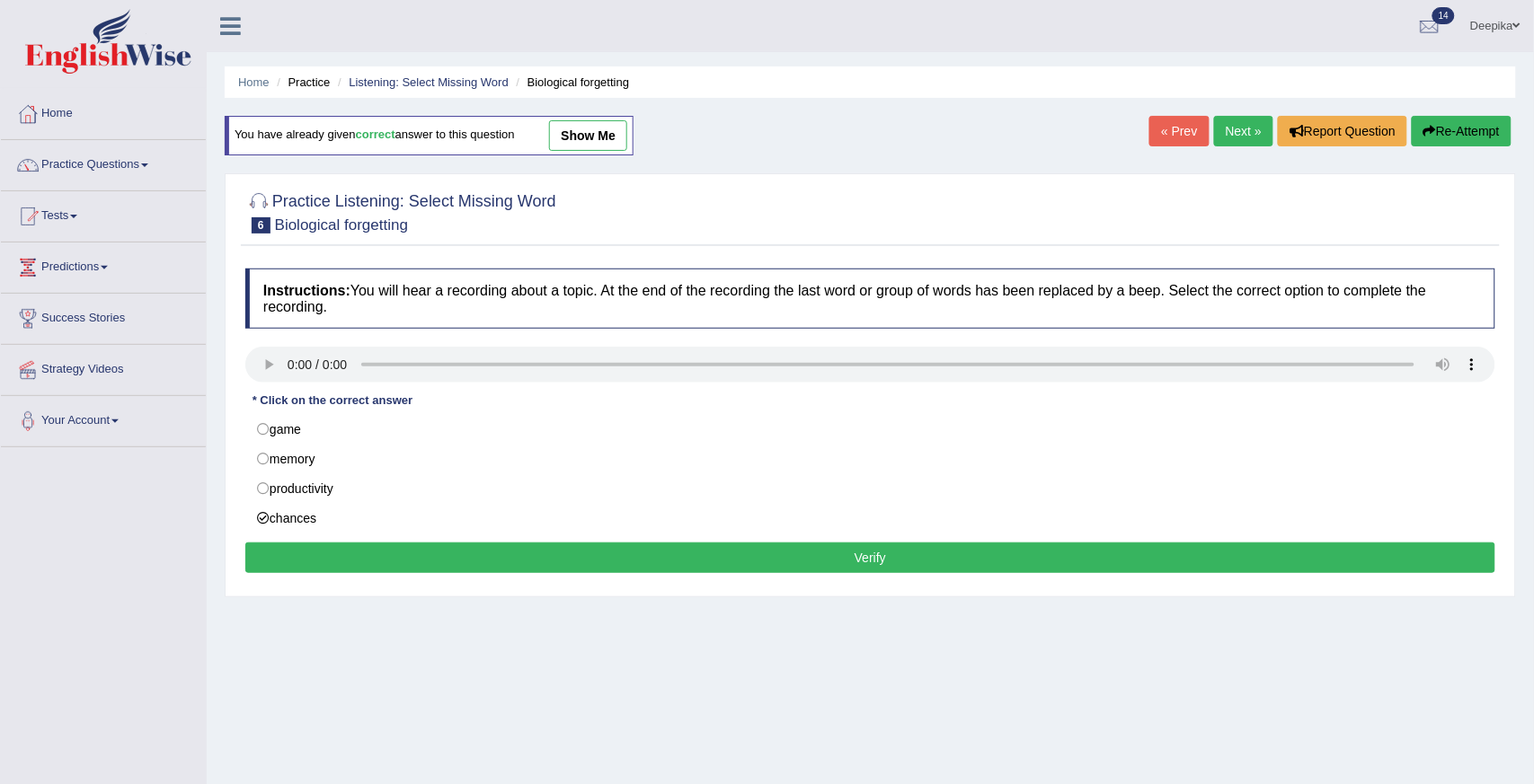
click at [765, 566] on button "Verify" at bounding box center [871, 558] width 1250 height 31
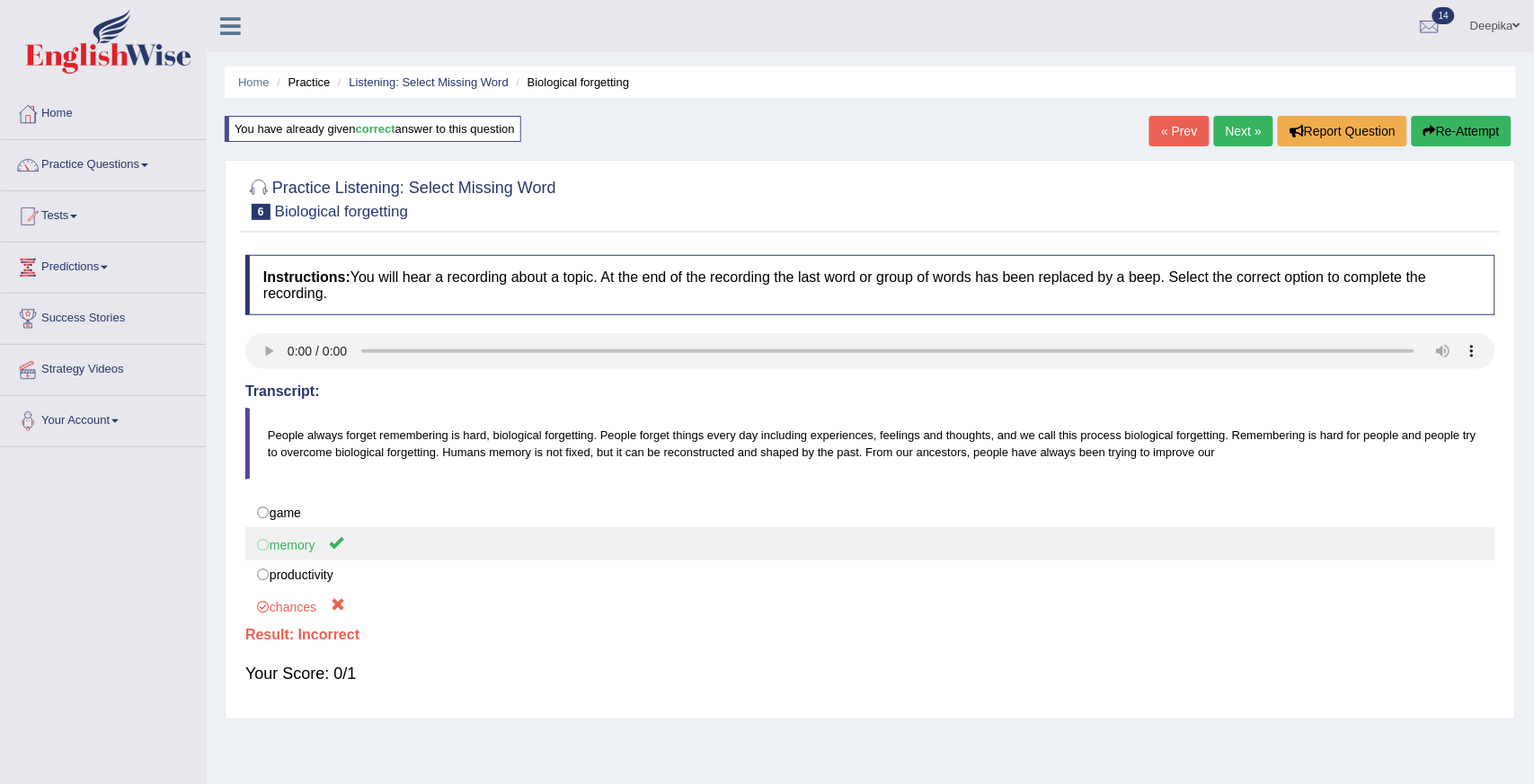
click at [274, 543] on label "memory" at bounding box center [871, 543] width 1250 height 34
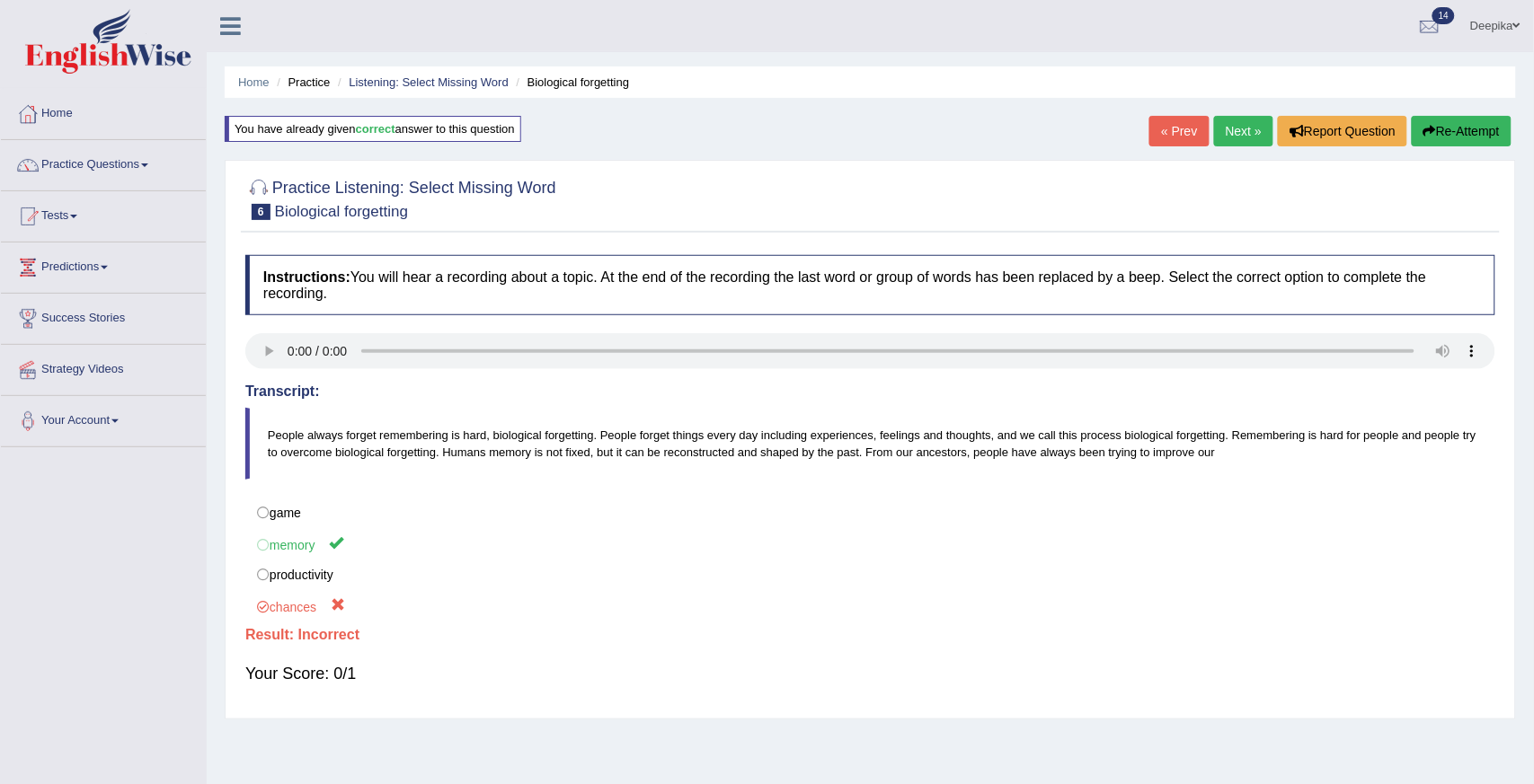
click at [1230, 123] on link "Next »" at bounding box center [1244, 131] width 60 height 31
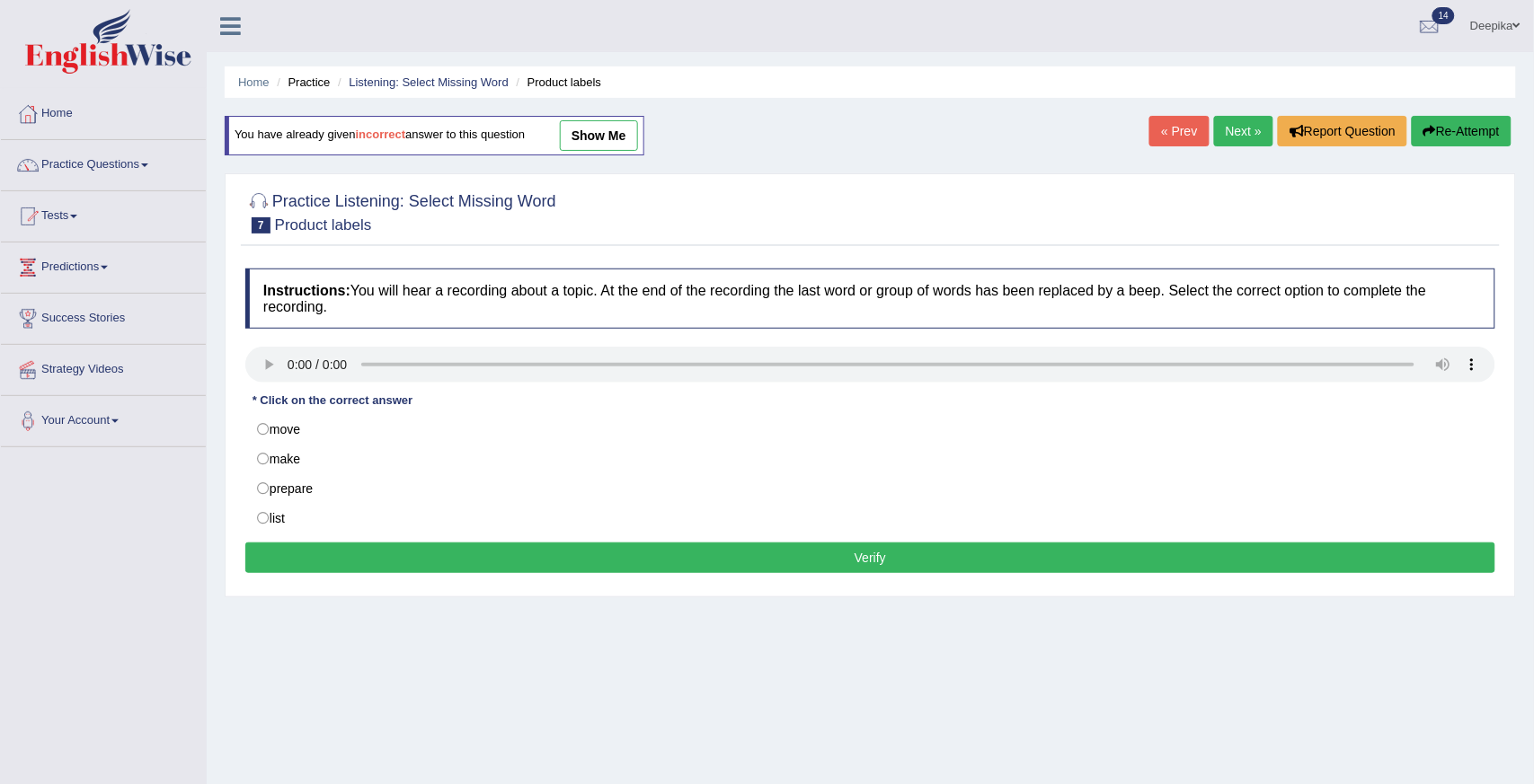
click at [150, 162] on link "Practice Questions" at bounding box center [103, 162] width 204 height 45
